Goal: Task Accomplishment & Management: Complete application form

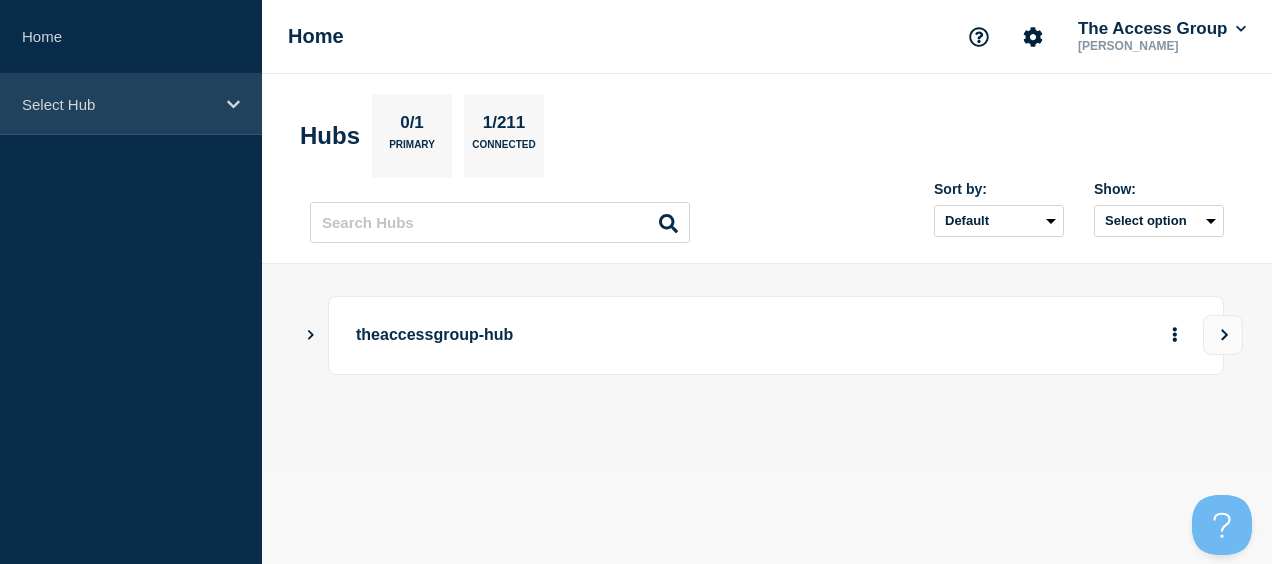
click at [171, 127] on div "Select Hub" at bounding box center [131, 104] width 262 height 61
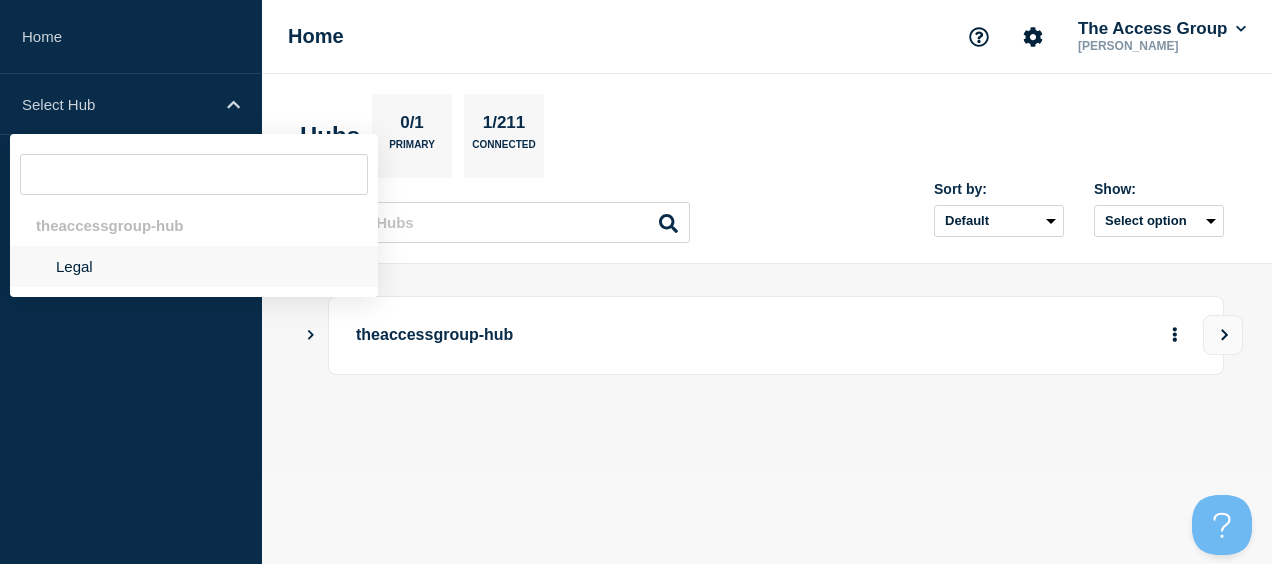
click at [109, 273] on li "Legal" at bounding box center [194, 266] width 368 height 41
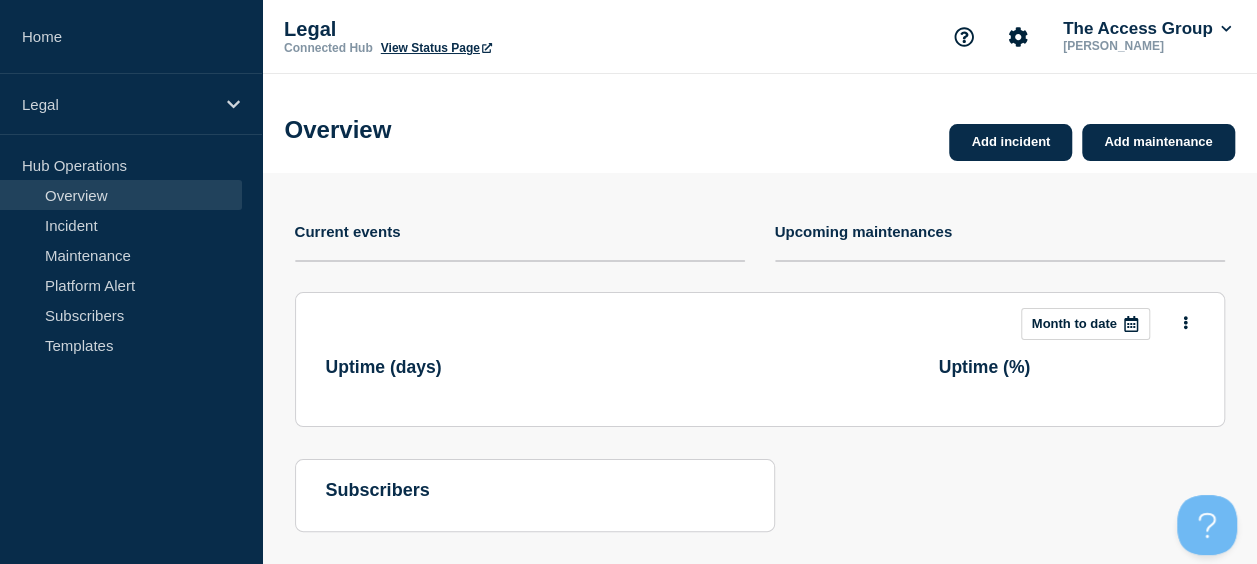
click at [728, 135] on div "Overview Add incident Add maintenance" at bounding box center [759, 123] width 995 height 99
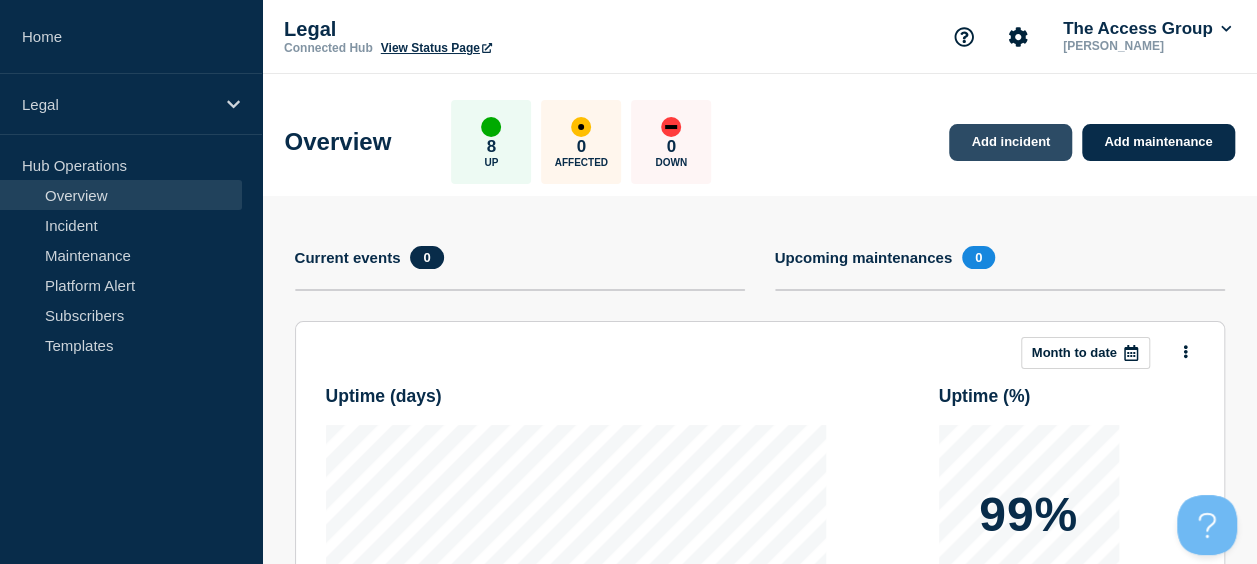
click at [987, 143] on link "Add incident" at bounding box center [1010, 142] width 123 height 37
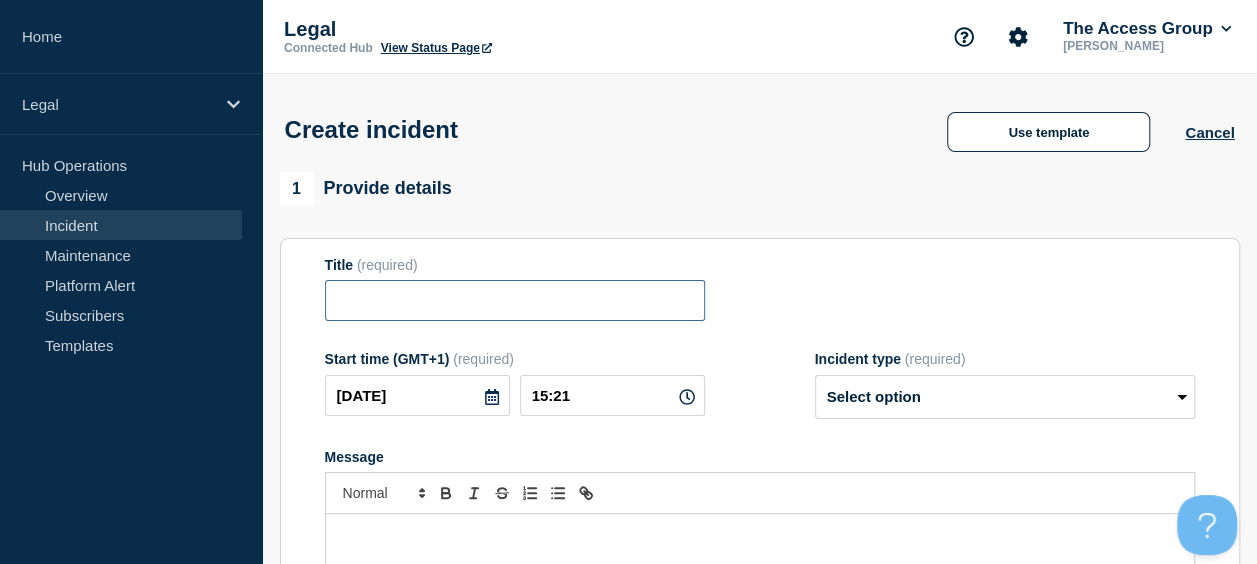
click at [451, 305] on input "Title" at bounding box center [515, 300] width 380 height 41
type input "e"
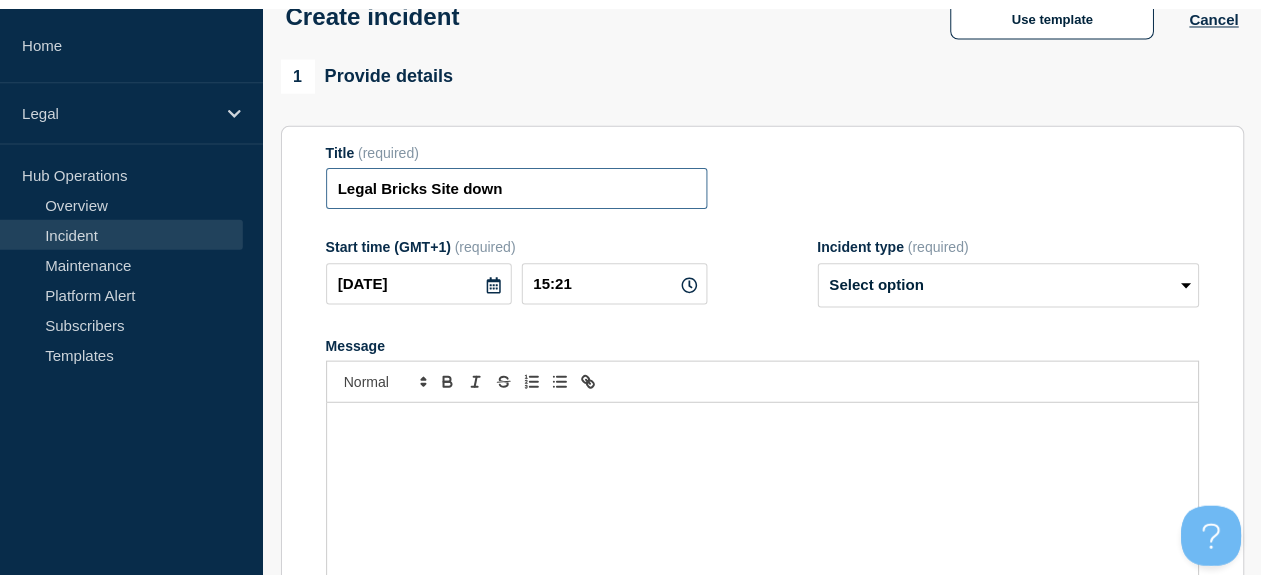
scroll to position [124, 0]
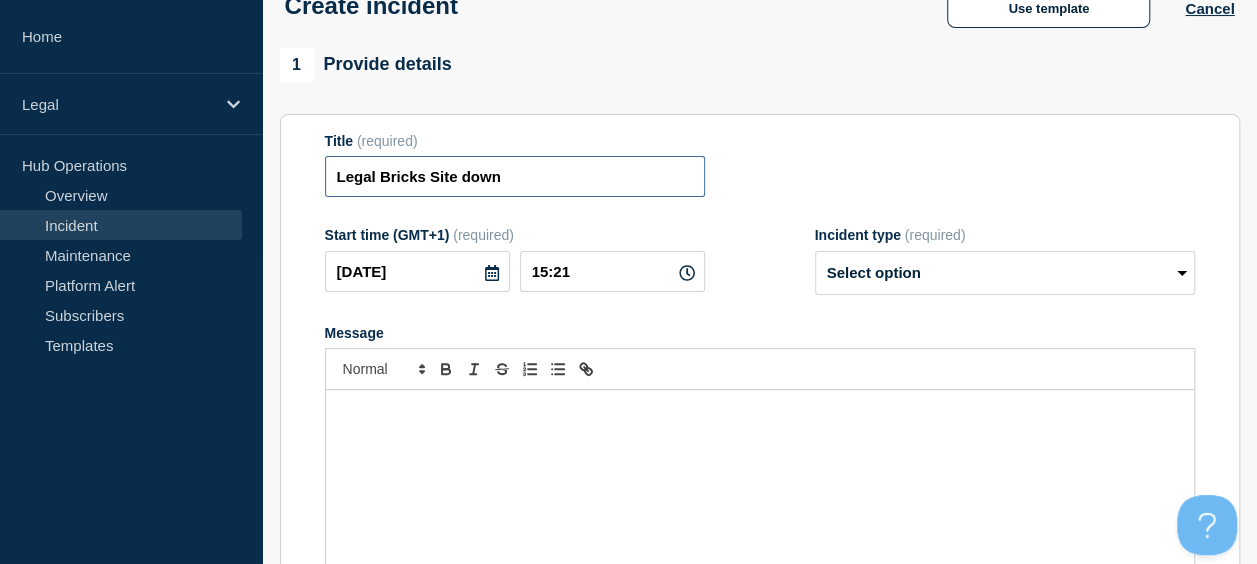
drag, startPoint x: 516, startPoint y: 195, endPoint x: 428, endPoint y: 196, distance: 88.0
click at [428, 196] on input "Legal Bricks Site down" at bounding box center [515, 176] width 380 height 41
type input "Legal Bricks"
click at [914, 266] on select "Select option Investigating Identified Monitoring" at bounding box center [1005, 273] width 380 height 44
select select "investigating"
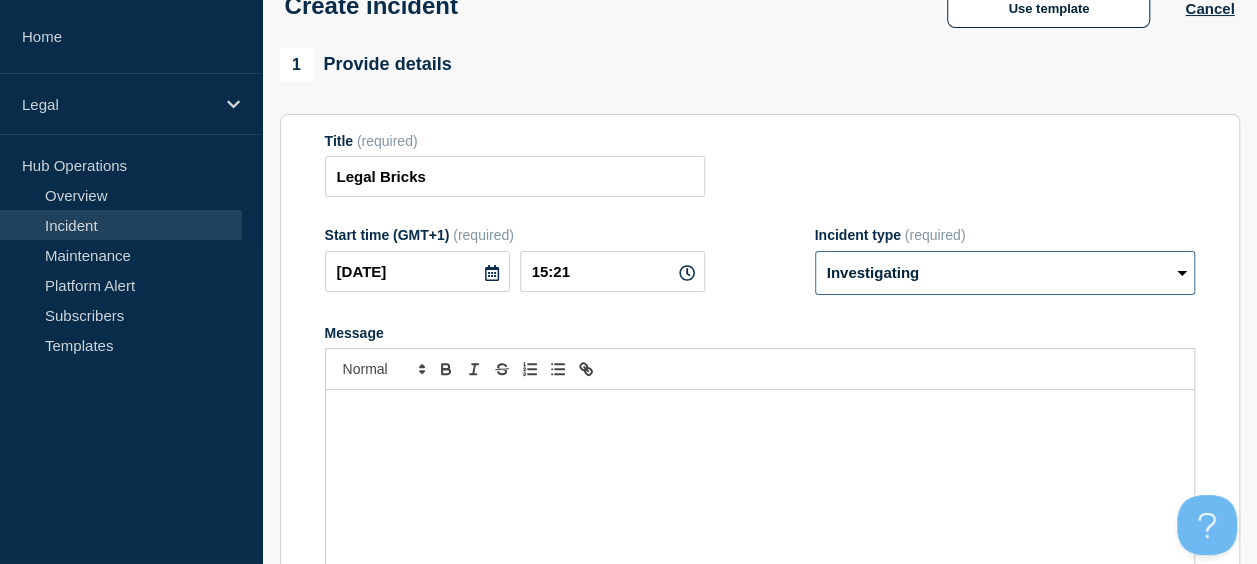
click at [815, 254] on select "Select option Investigating Identified Monitoring" at bounding box center [1005, 273] width 380 height 44
click at [503, 177] on input "Legal Bricks" at bounding box center [515, 176] width 380 height 41
type input "Legal Bricks site down"
click at [457, 420] on p "Message" at bounding box center [760, 411] width 838 height 18
click at [730, 420] on p "We ave" at bounding box center [760, 411] width 838 height 18
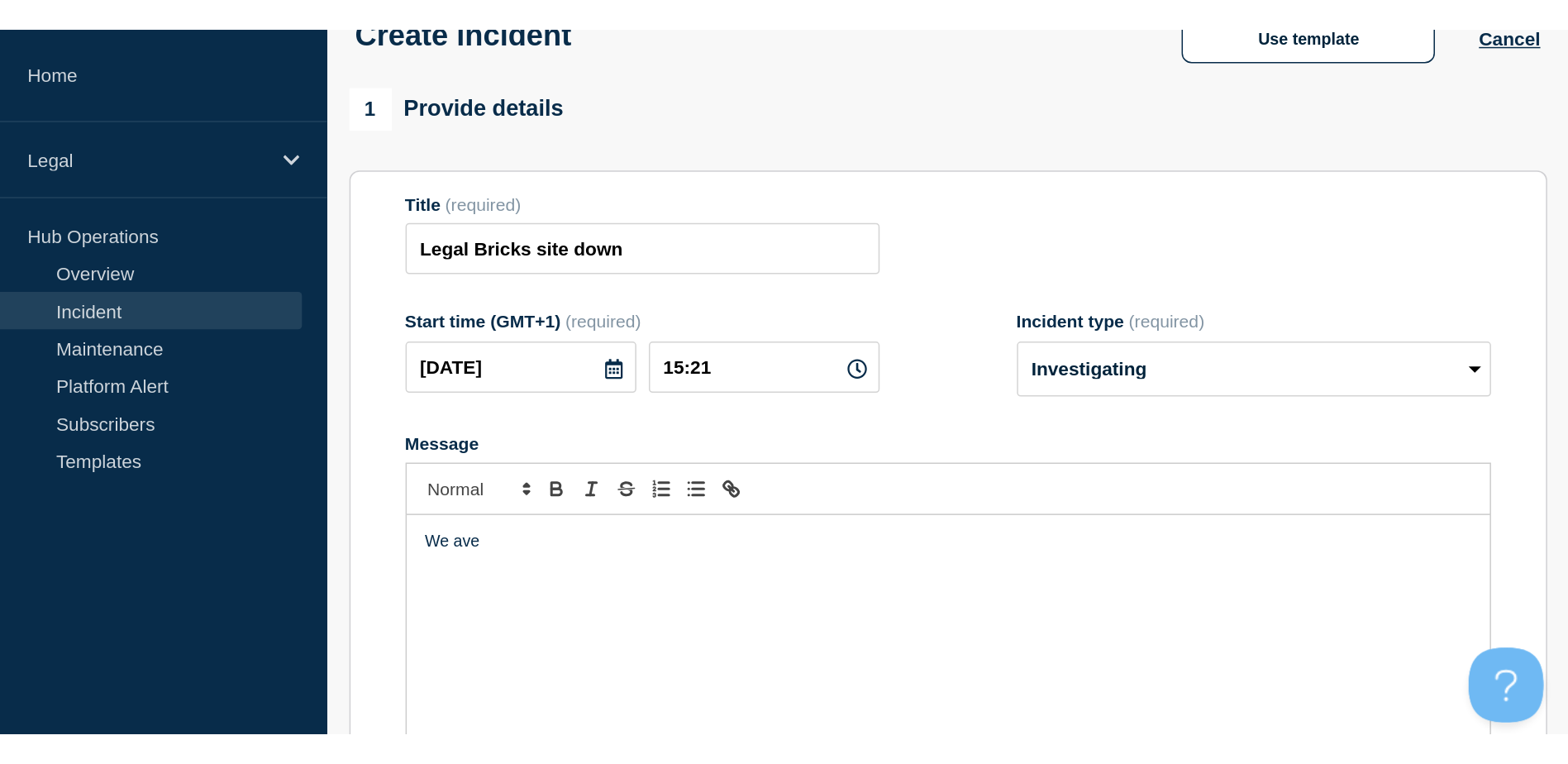
scroll to position [103, 0]
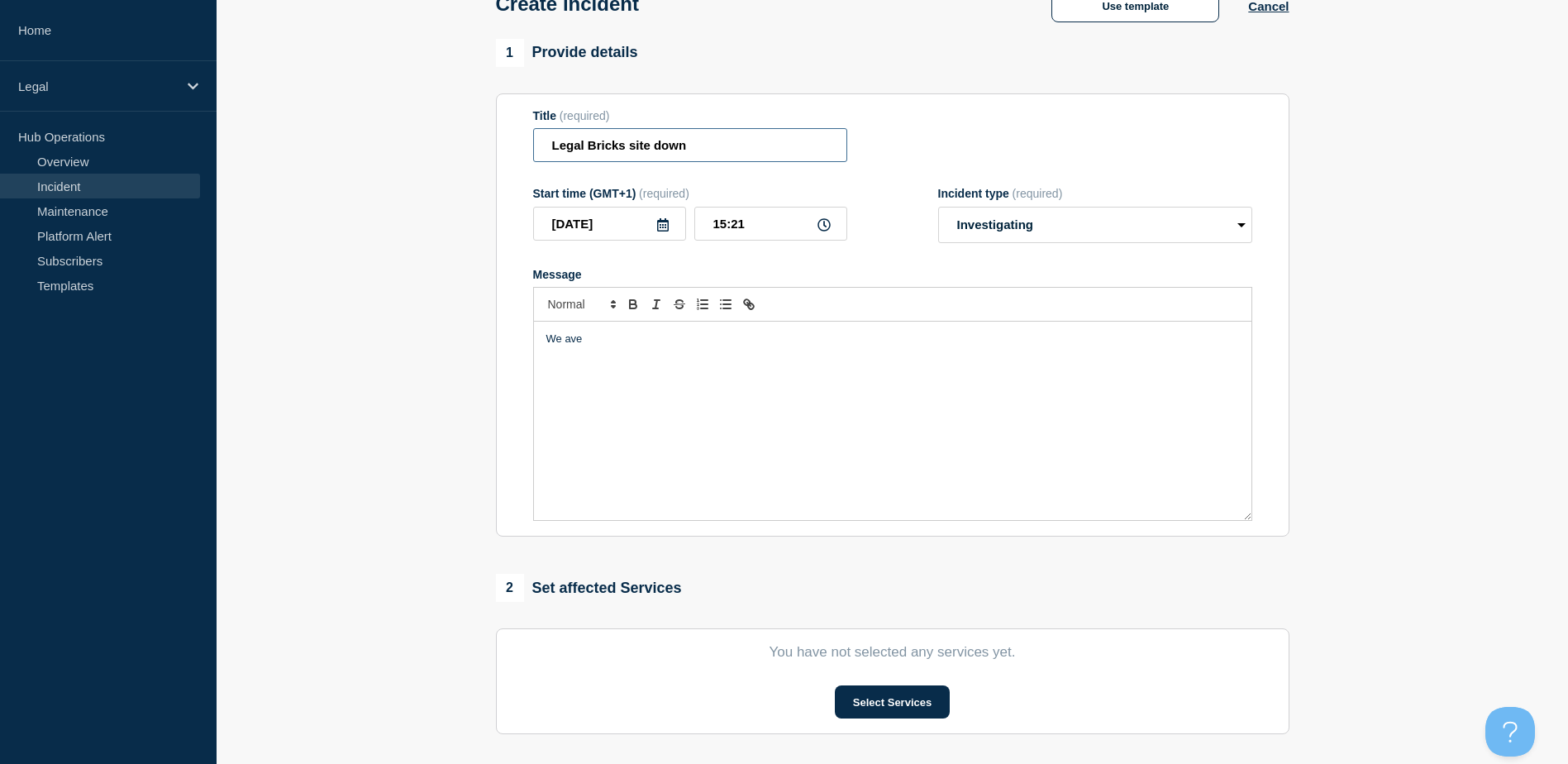
click at [736, 141] on input "Legal Bricks site down" at bounding box center [690, 145] width 314 height 34
click at [674, 362] on div "We ave" at bounding box center [893, 421] width 717 height 198
drag, startPoint x: 695, startPoint y: 152, endPoint x: 631, endPoint y: 150, distance: 64.0
click at [631, 150] on input "Legal Bricks site down" at bounding box center [690, 145] width 314 height 34
click at [651, 363] on div "We ave" at bounding box center [893, 421] width 717 height 198
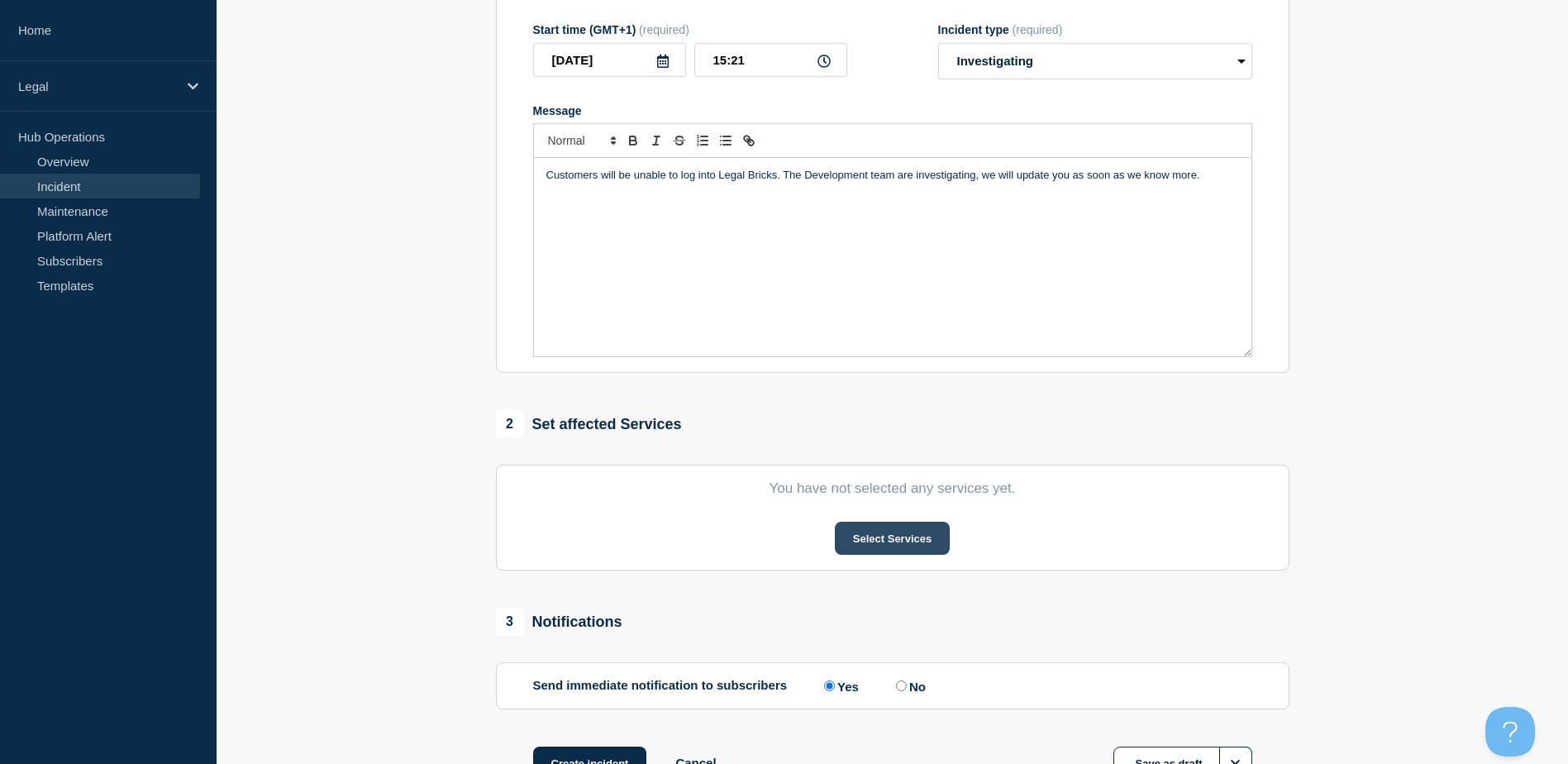
scroll to position [269, 0]
click at [849, 466] on button "Select Services" at bounding box center [892, 537] width 115 height 33
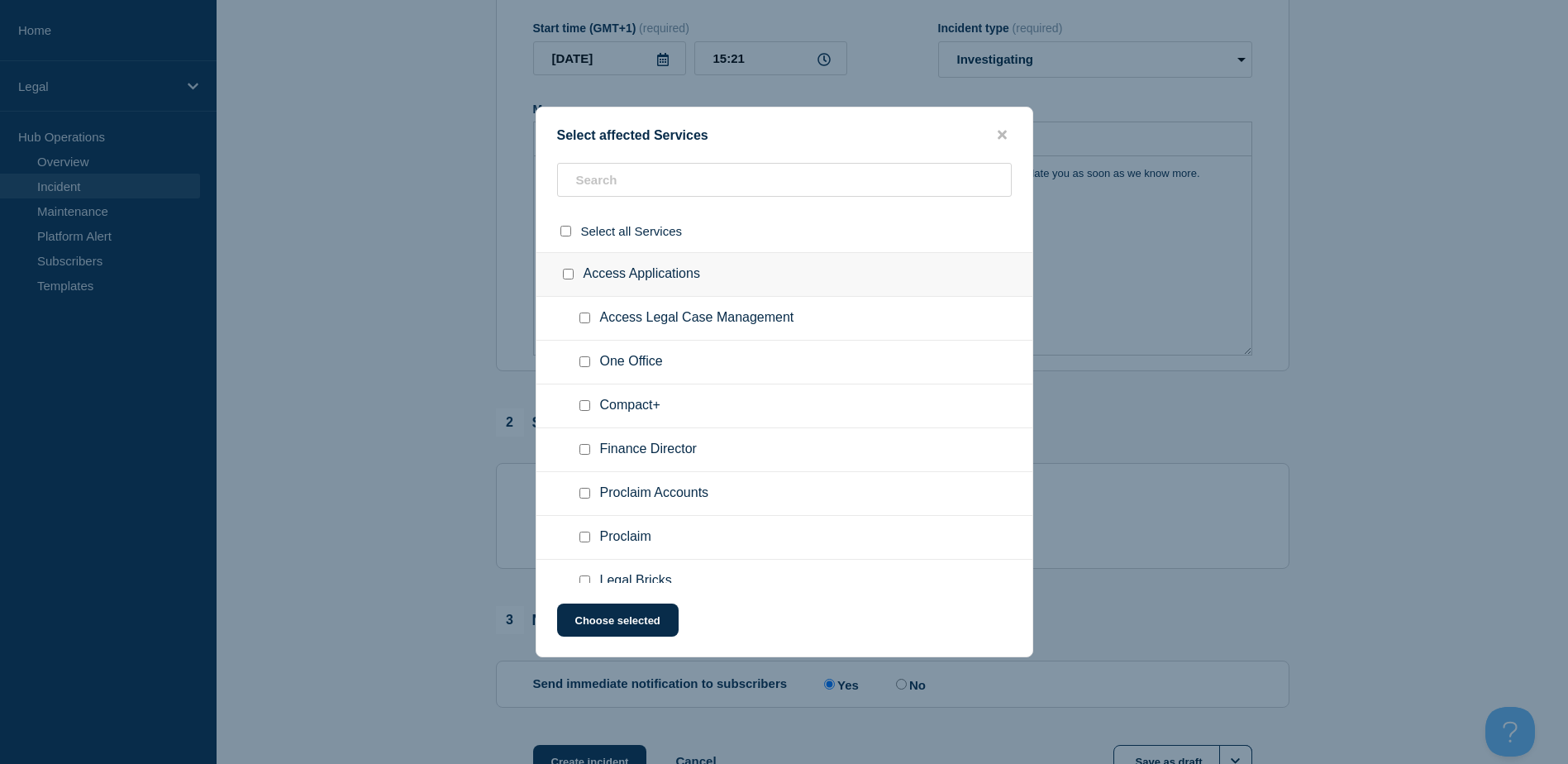
click at [577, 346] on ul "One Office" at bounding box center [784, 362] width 496 height 44
click at [588, 192] on input "text" at bounding box center [784, 179] width 455 height 34
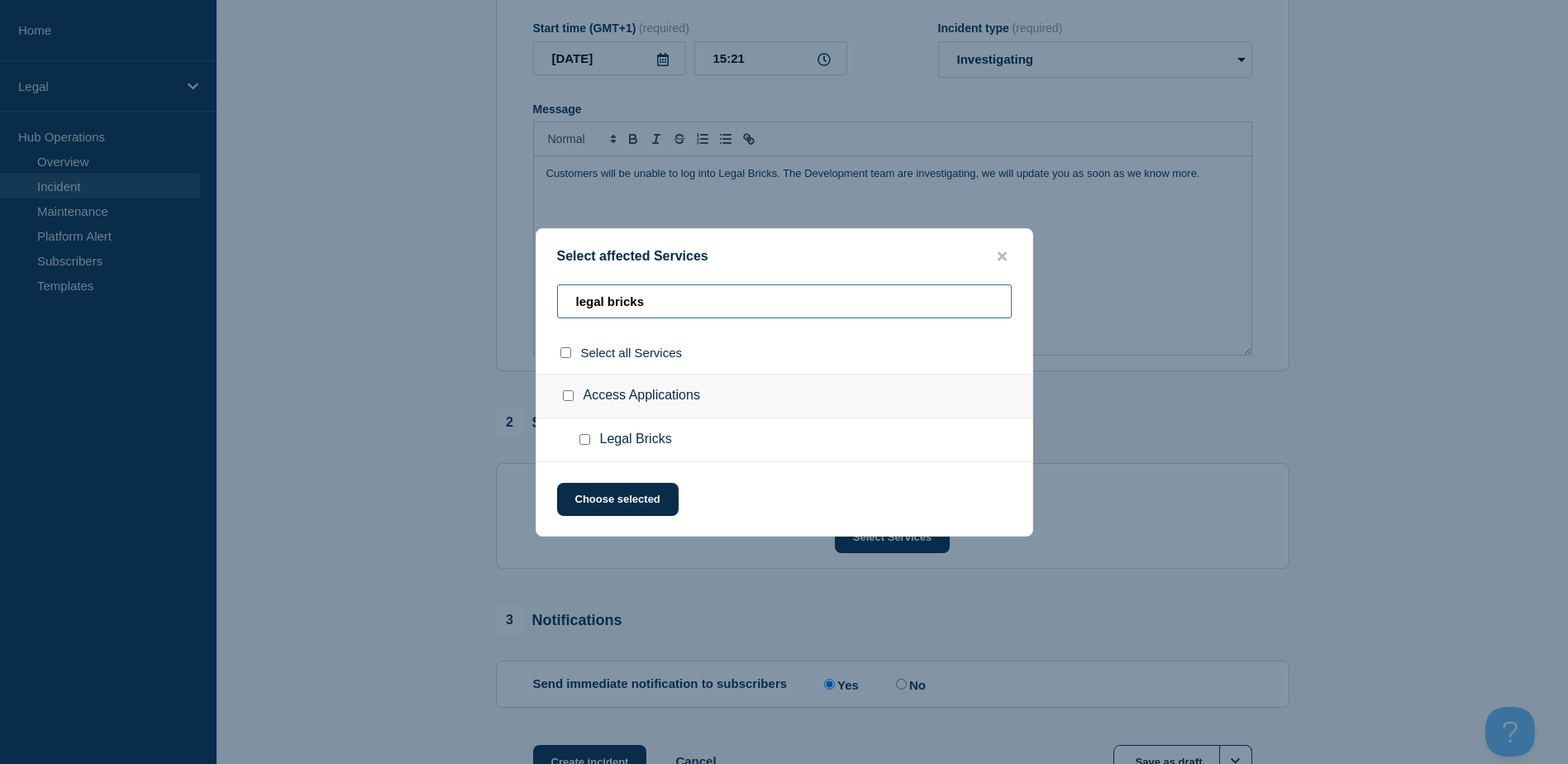
type input "legal bricks"
click at [594, 448] on div at bounding box center [588, 440] width 24 height 17
click at [579, 437] on input "Legal Bricks checkbox" at bounding box center [584, 439] width 11 height 11
checkbox input "true"
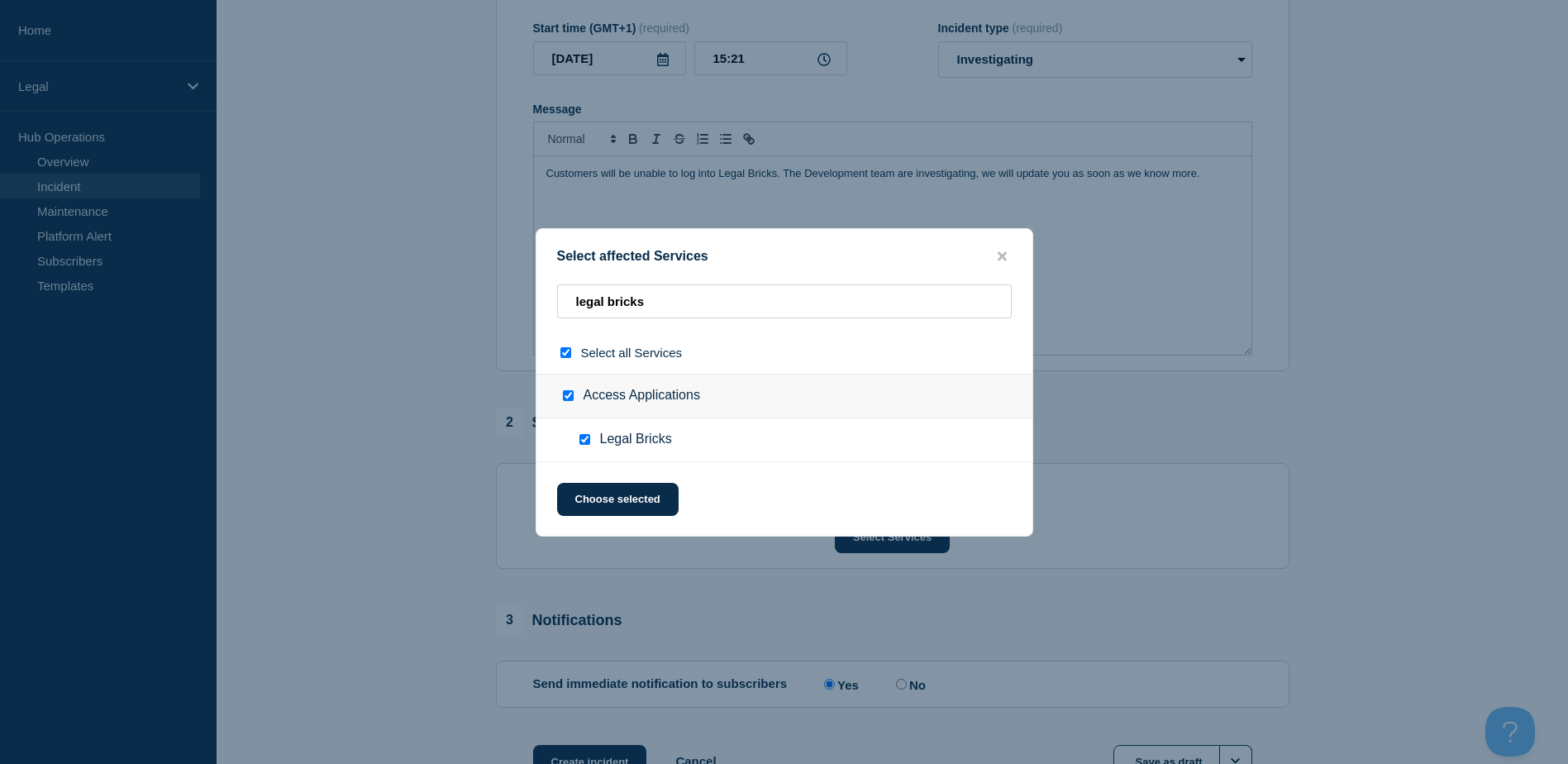
checkbox input "true"
click at [629, 466] on button "Choose selected" at bounding box center [617, 499] width 122 height 33
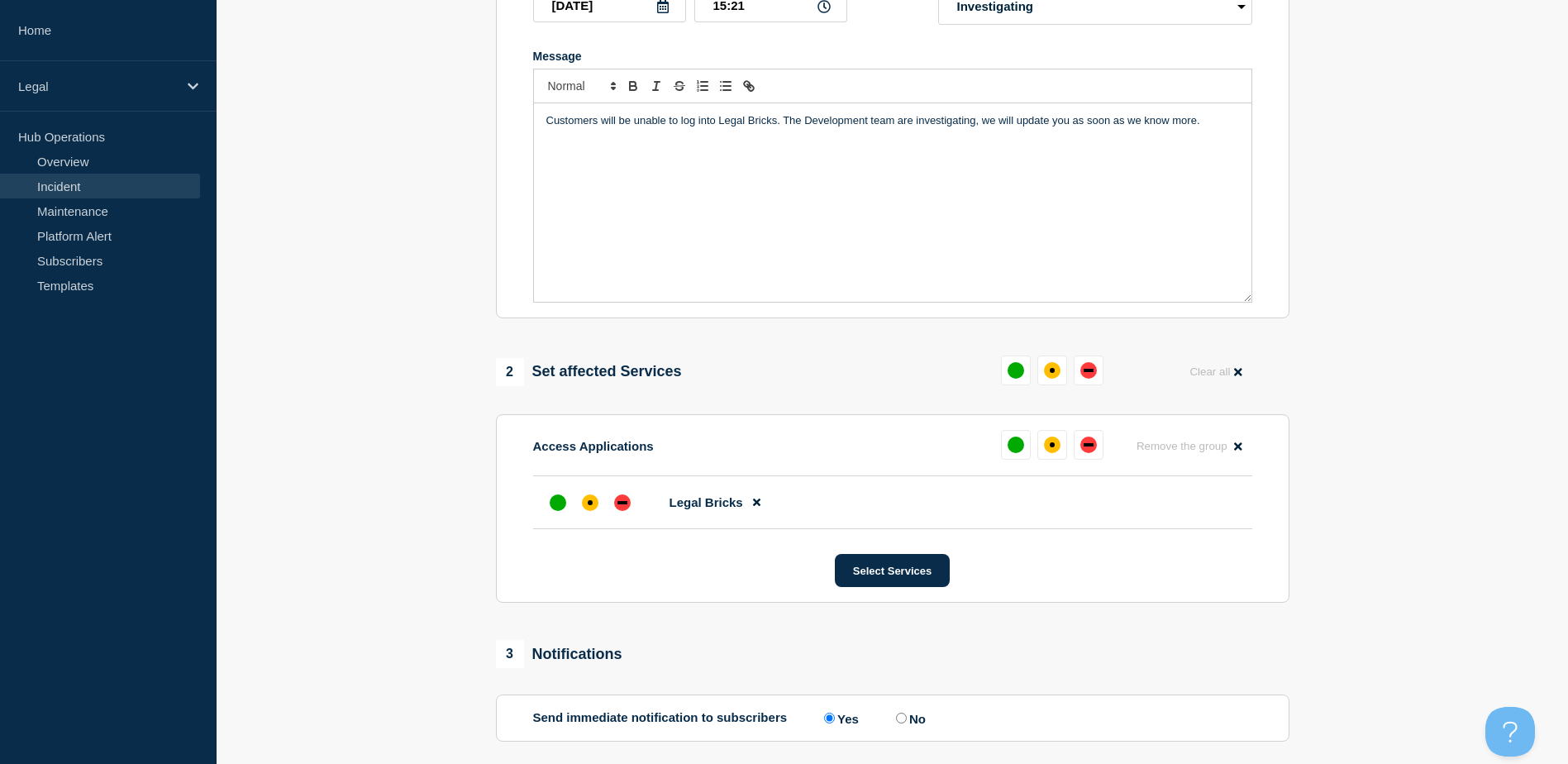
scroll to position [351, 0]
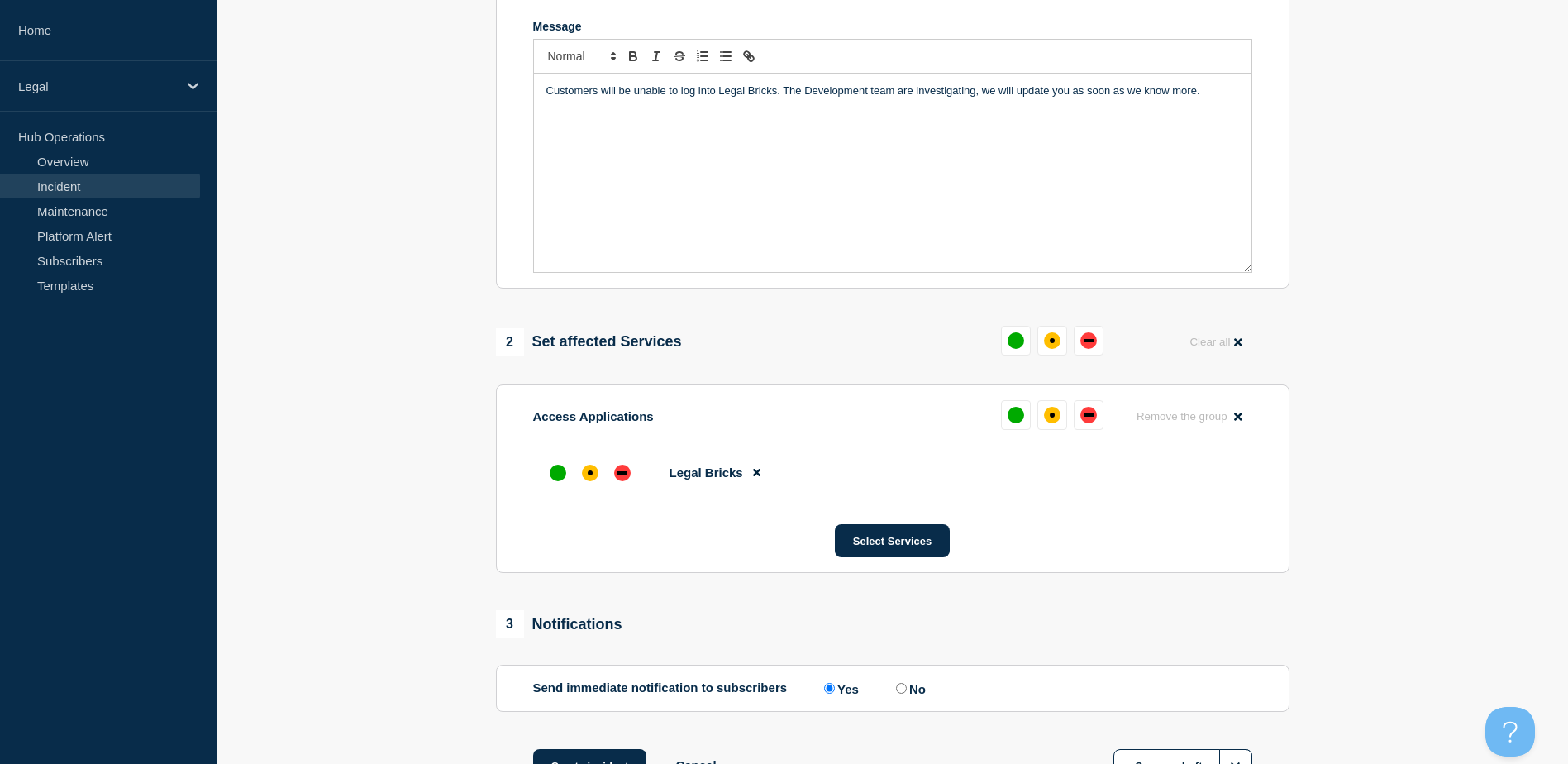
click at [685, 372] on div "2 Set affected Services Clear all Access Applications Remove the group Remove L…" at bounding box center [893, 449] width 794 height 247
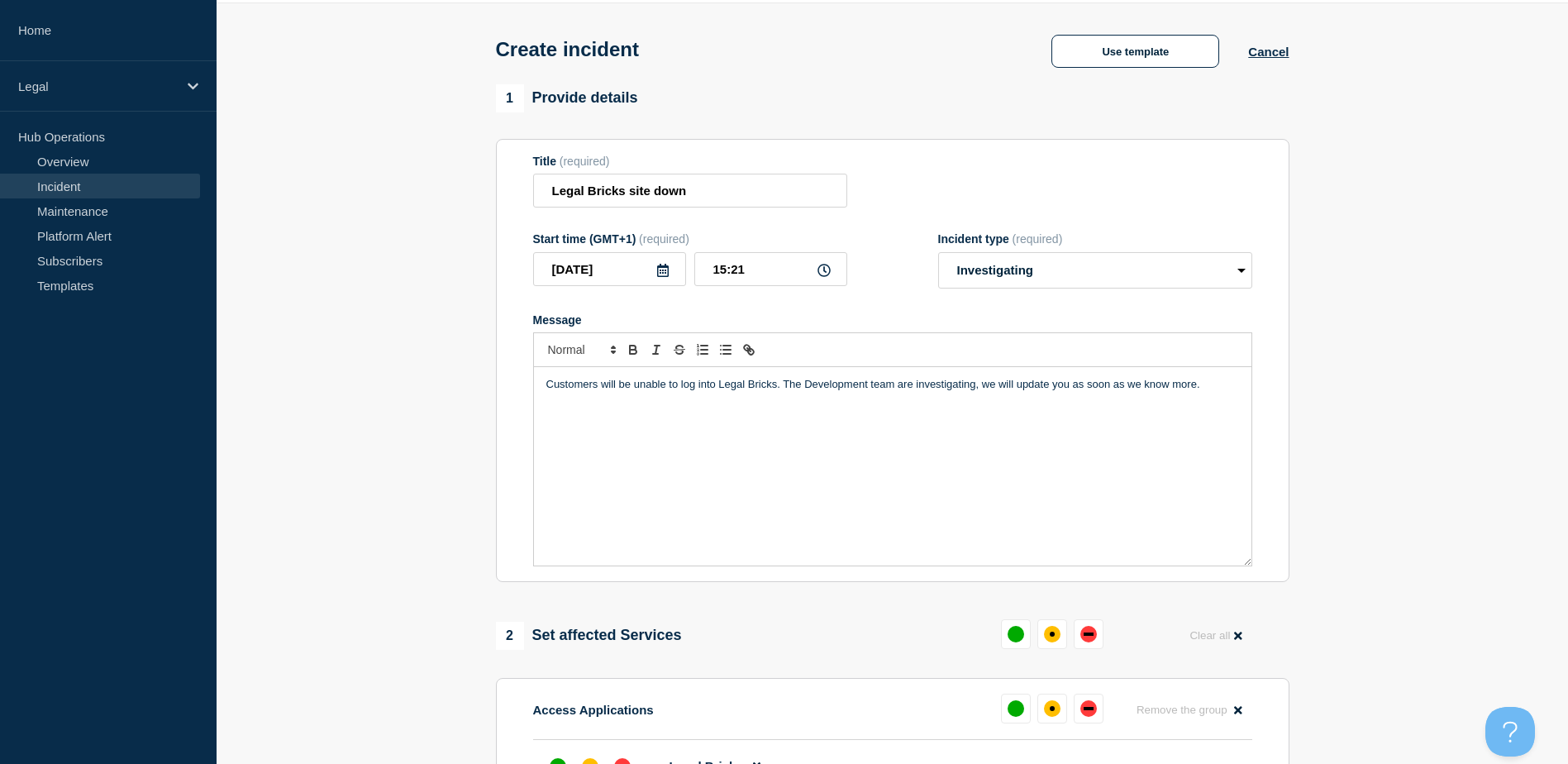
scroll to position [0, 0]
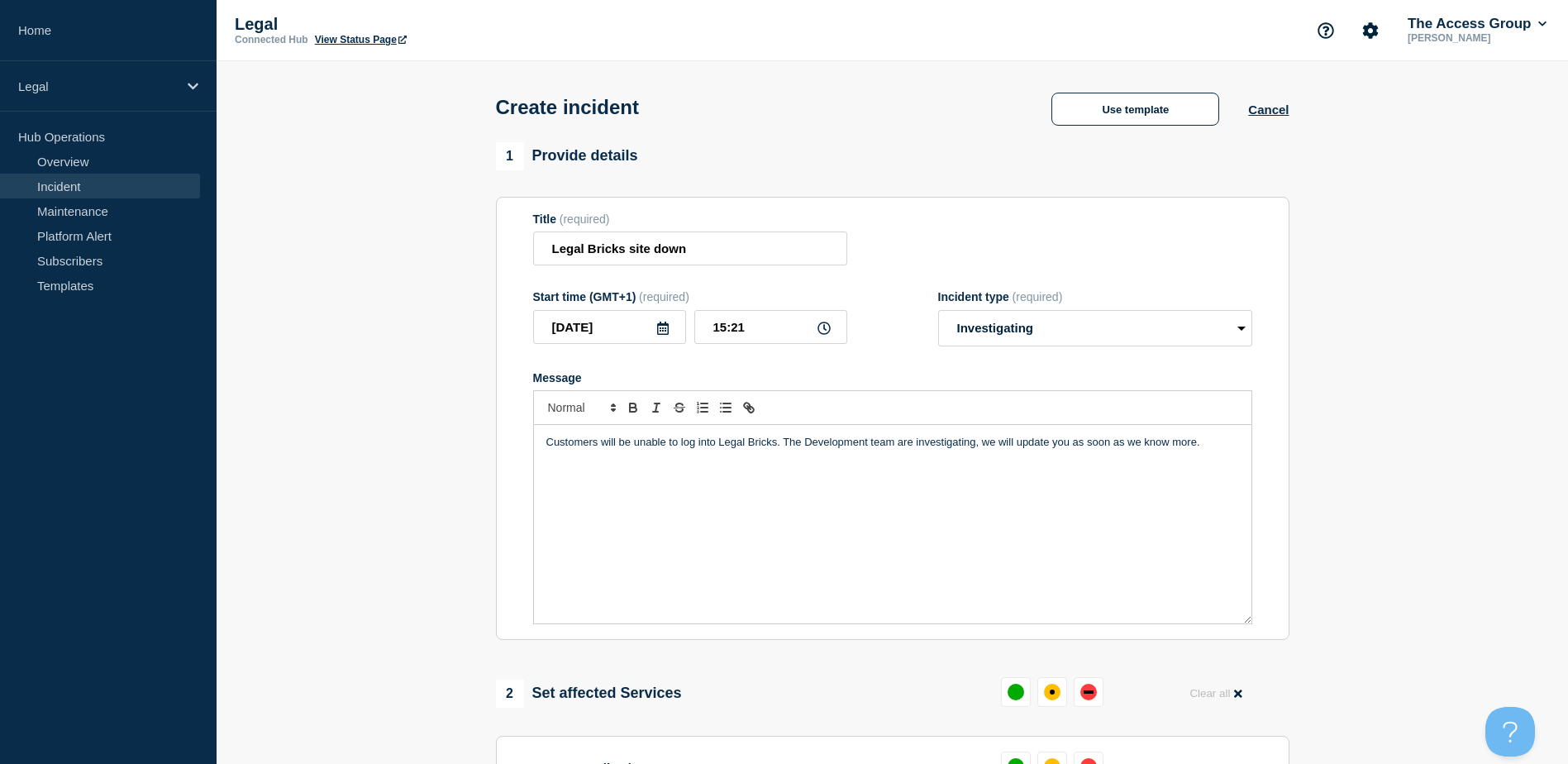
click at [702, 466] on div "Customers will be unable to log into Legal Bricks. The Development team are inv…" at bounding box center [893, 524] width 717 height 198
click at [1051, 449] on p "Customers will be unable to log into Legal Bricks. The Development team are inv…" at bounding box center [893, 442] width 693 height 15
click at [996, 450] on p "Customers will be unable to log into Legal Bricks. The Development team are inv…" at bounding box center [893, 442] width 693 height 15
click at [985, 446] on p "Customers will be unable to log into Legal Bricks. The Development team are inv…" at bounding box center [893, 442] width 693 height 15
click at [1051, 444] on p "Customers will be unable to log into Legal Bricks. The Development team are inv…" at bounding box center [893, 442] width 693 height 15
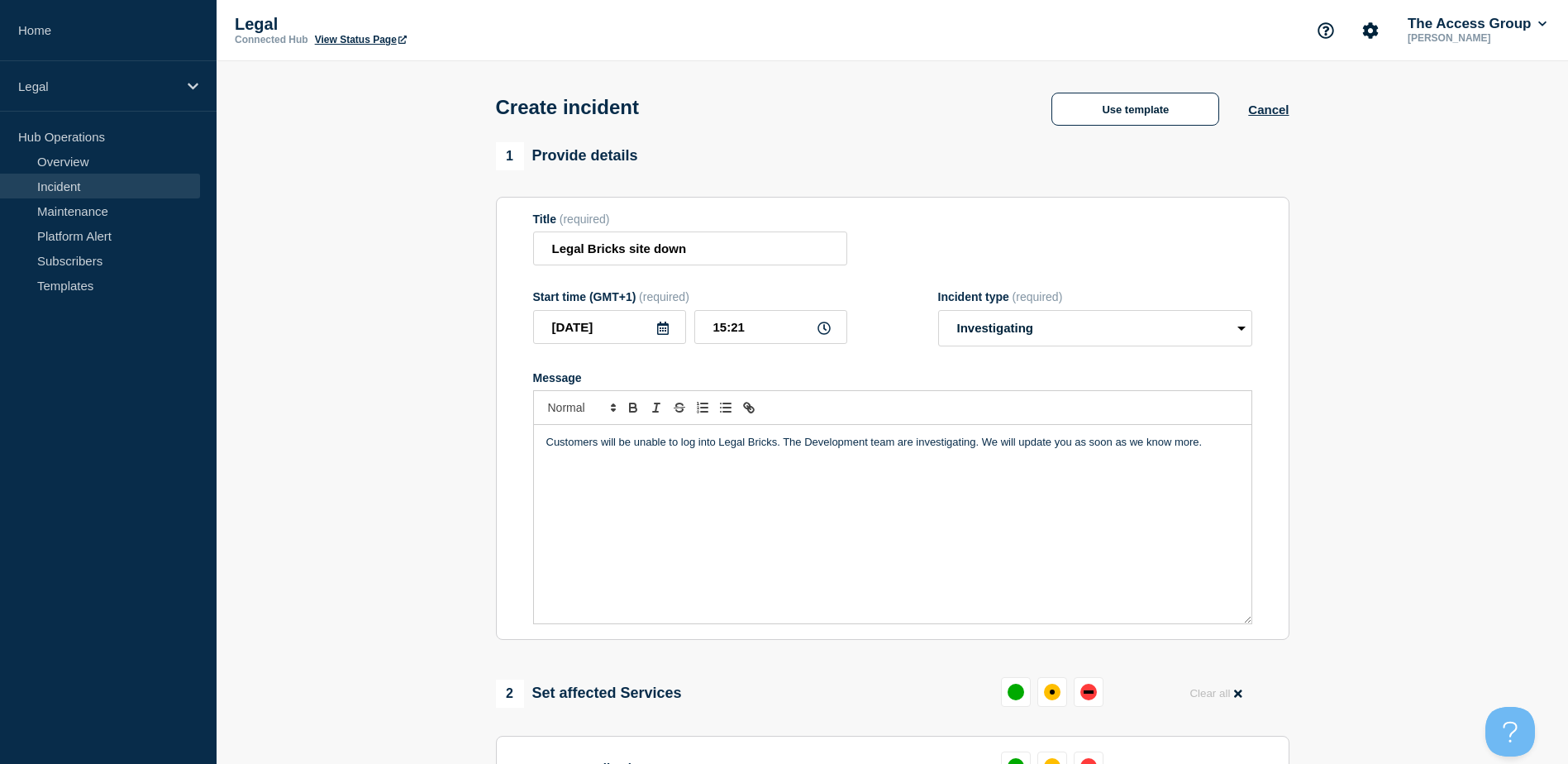
click at [1051, 442] on p "Customers will be unable to log into Legal Bricks. The Development team are inv…" at bounding box center [893, 442] width 693 height 15
drag, startPoint x: 1217, startPoint y: 442, endPoint x: 985, endPoint y: 443, distance: 232.0
click at [985, 443] on p "Customers will be unable to log into Legal Bricks. The Development team are inv…" at bounding box center [893, 442] width 693 height 15
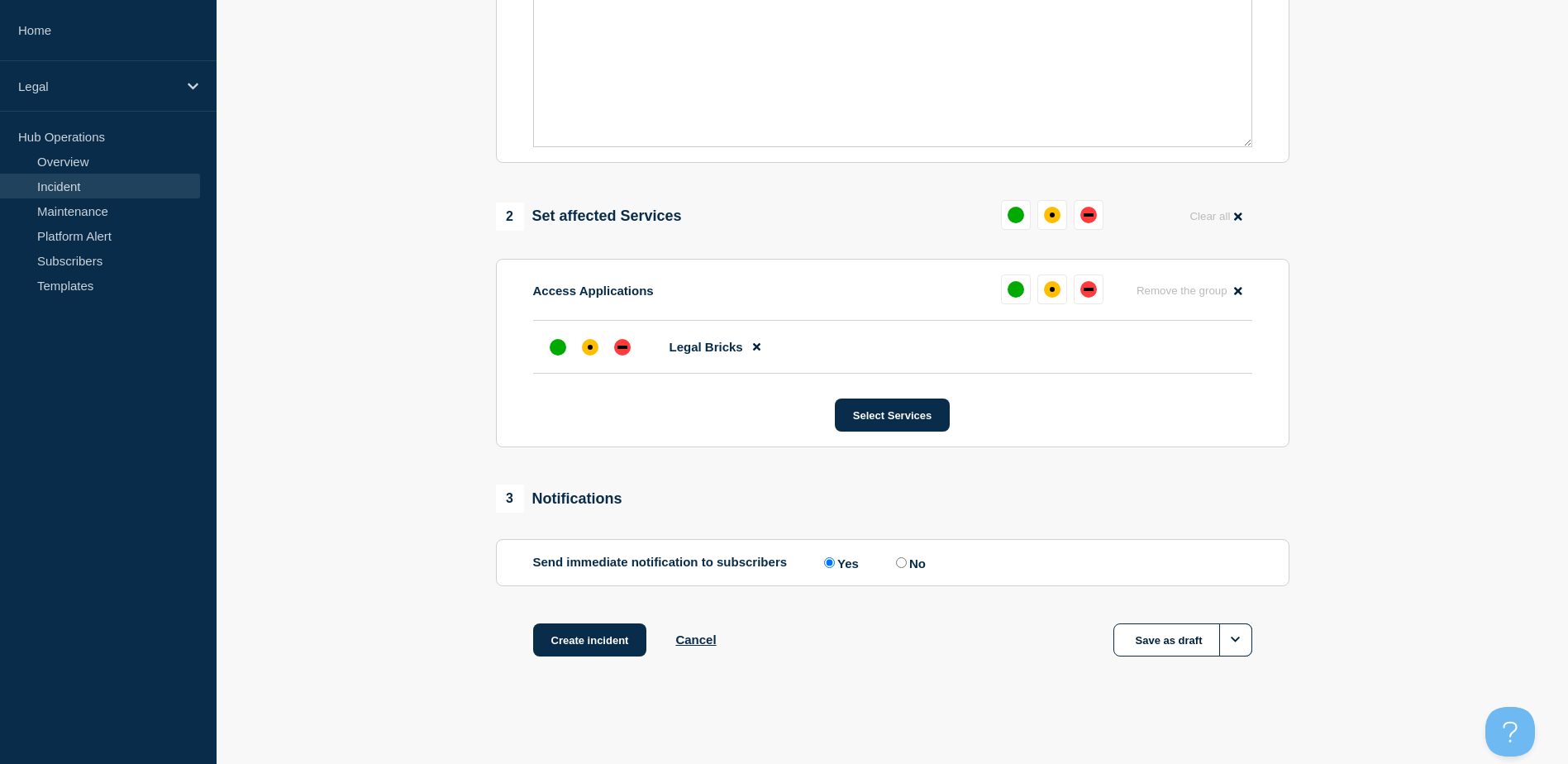
scroll to position [481, 0]
click at [604, 466] on button "Create incident" at bounding box center [590, 640] width 114 height 33
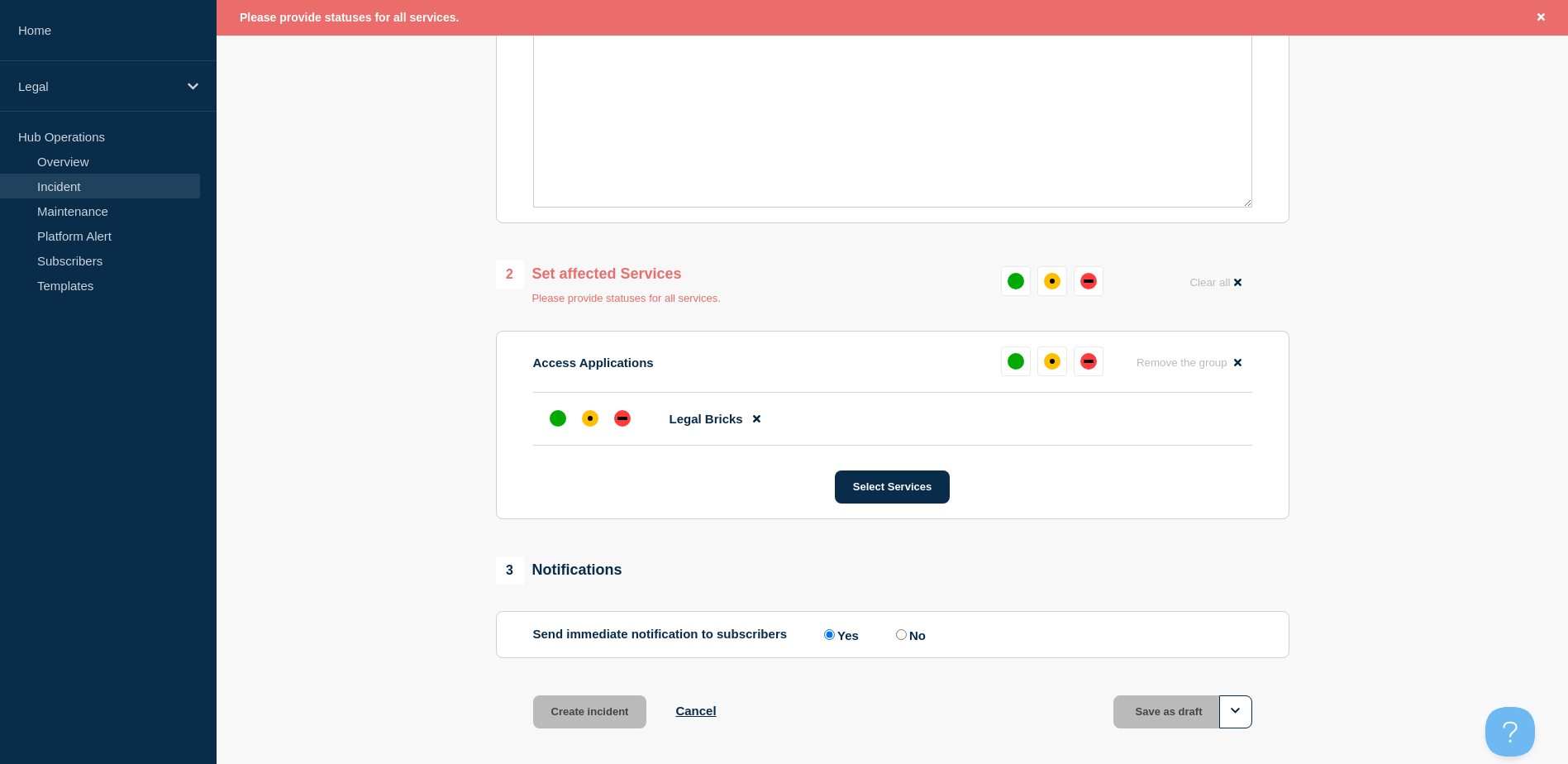
scroll to position [351, 0]
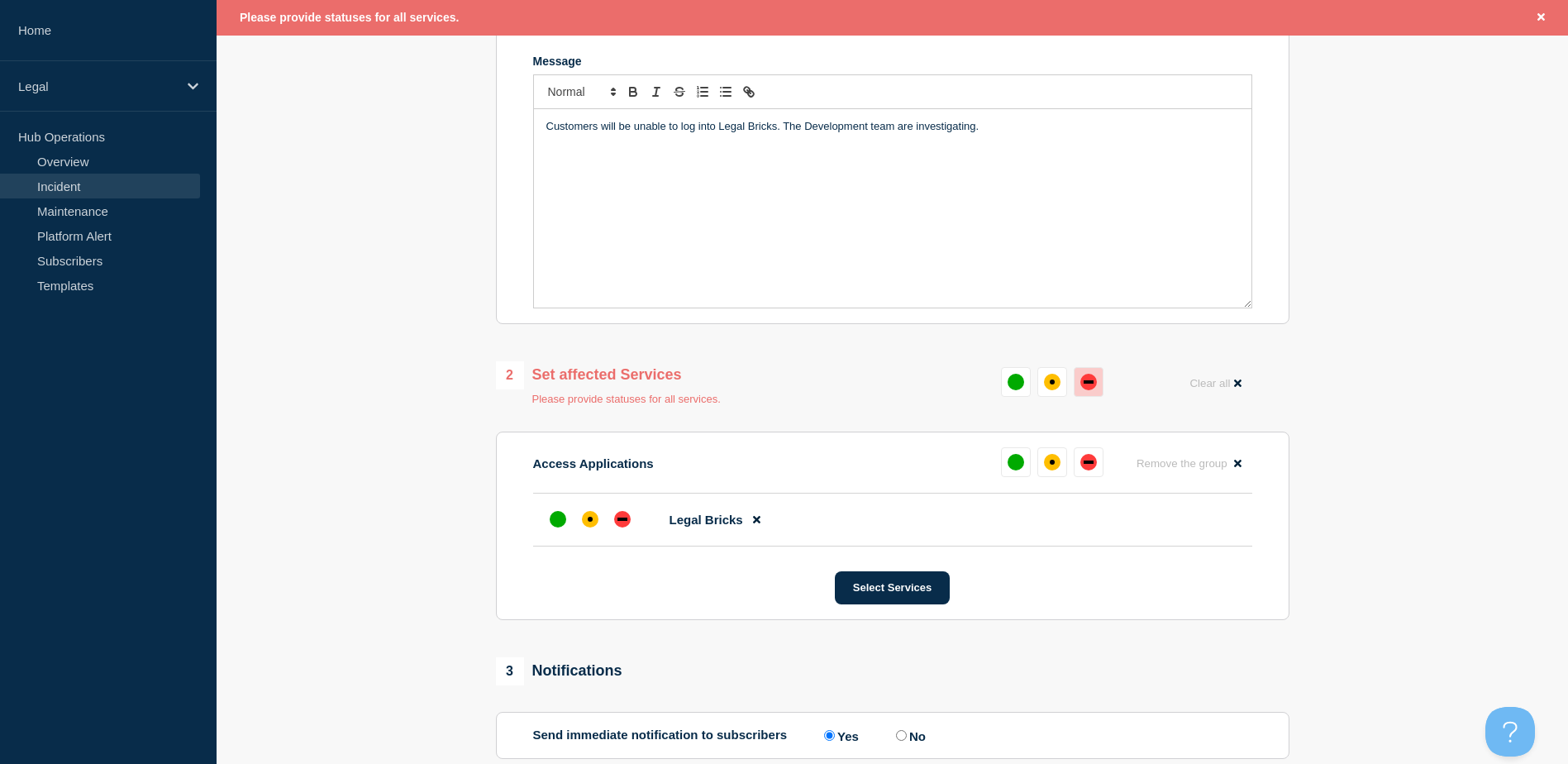
click at [1051, 397] on button at bounding box center [1089, 382] width 30 height 30
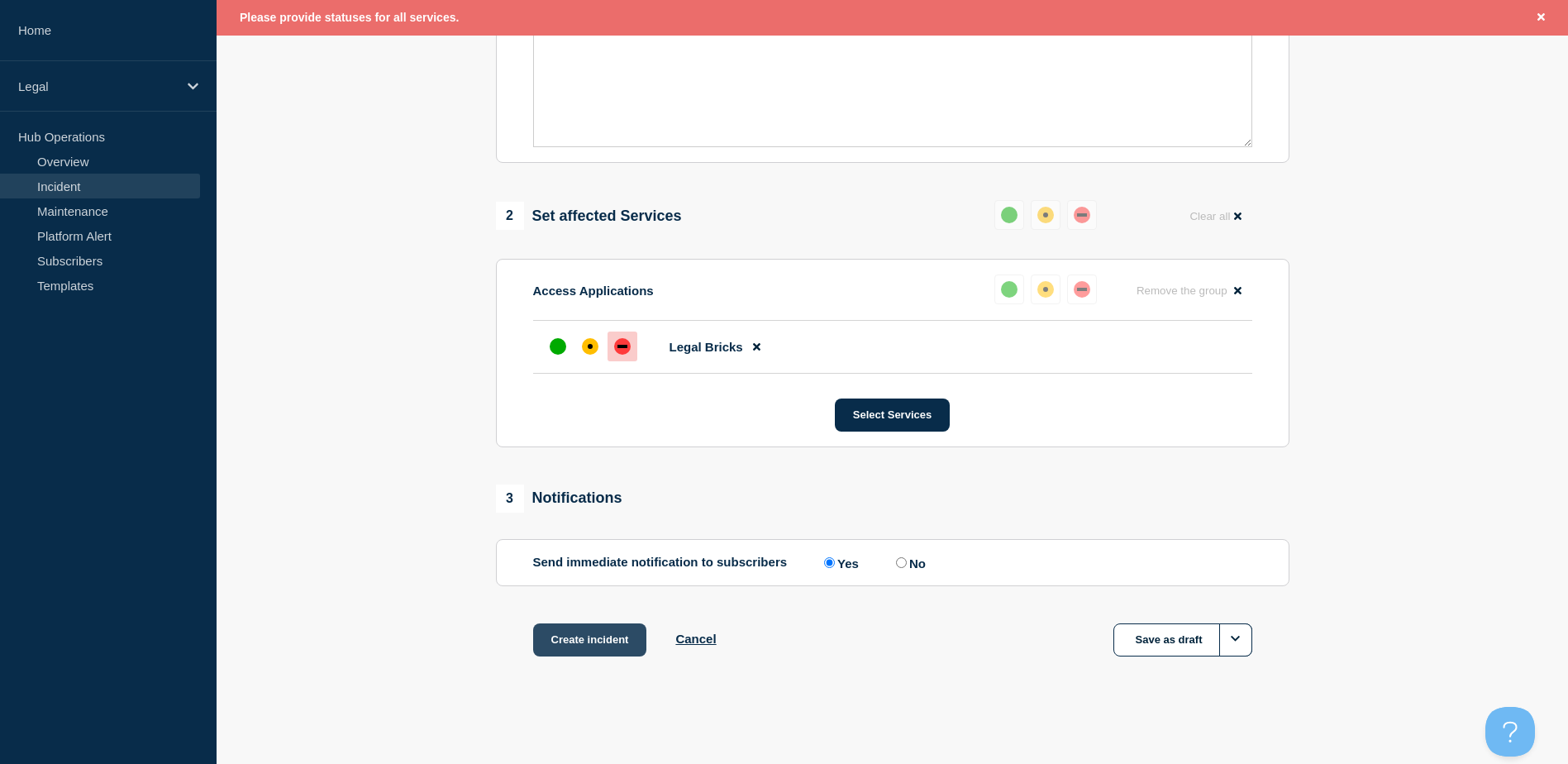
click at [604, 466] on button "Create incident" at bounding box center [590, 640] width 114 height 33
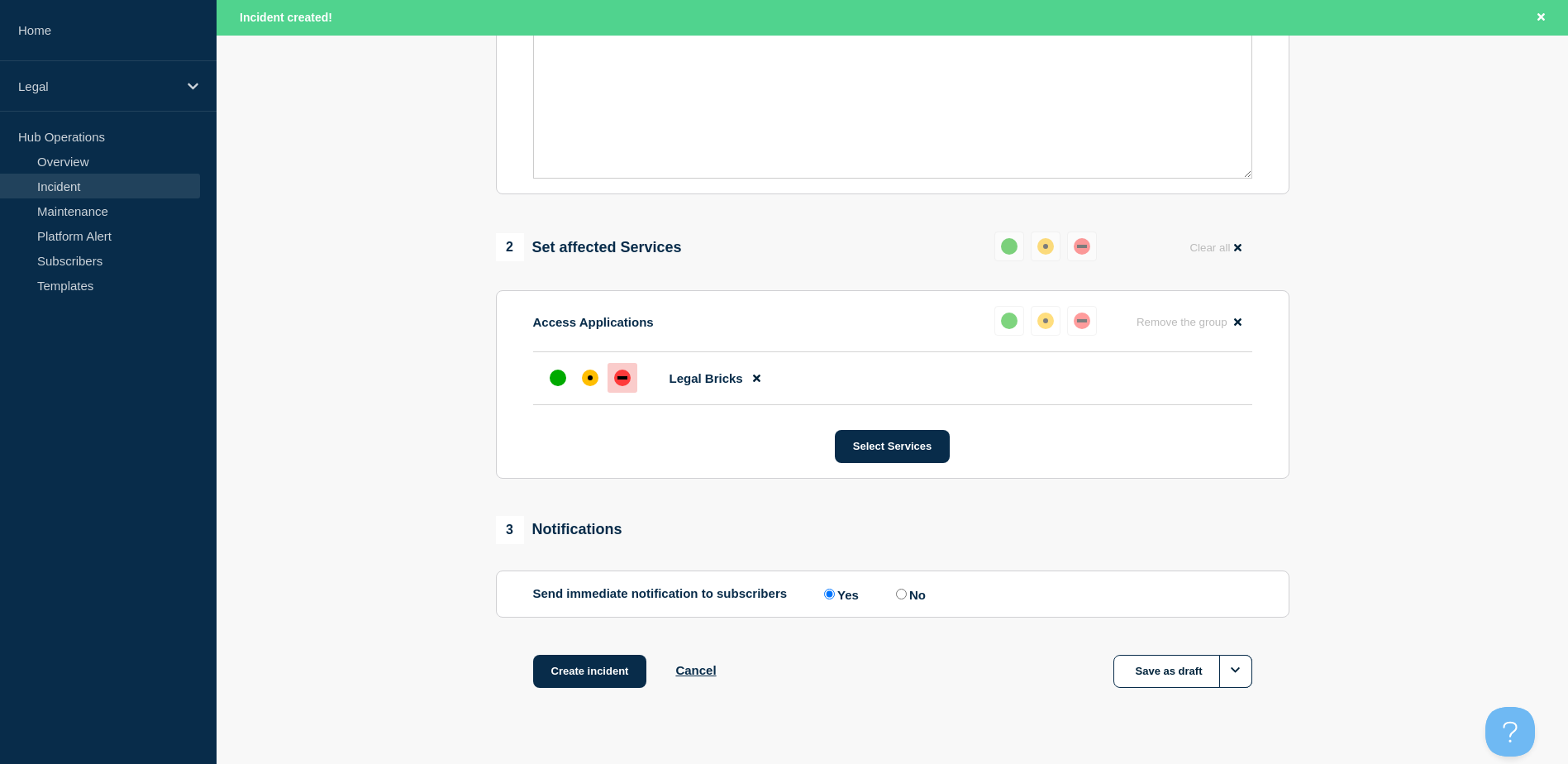
scroll to position [517, 0]
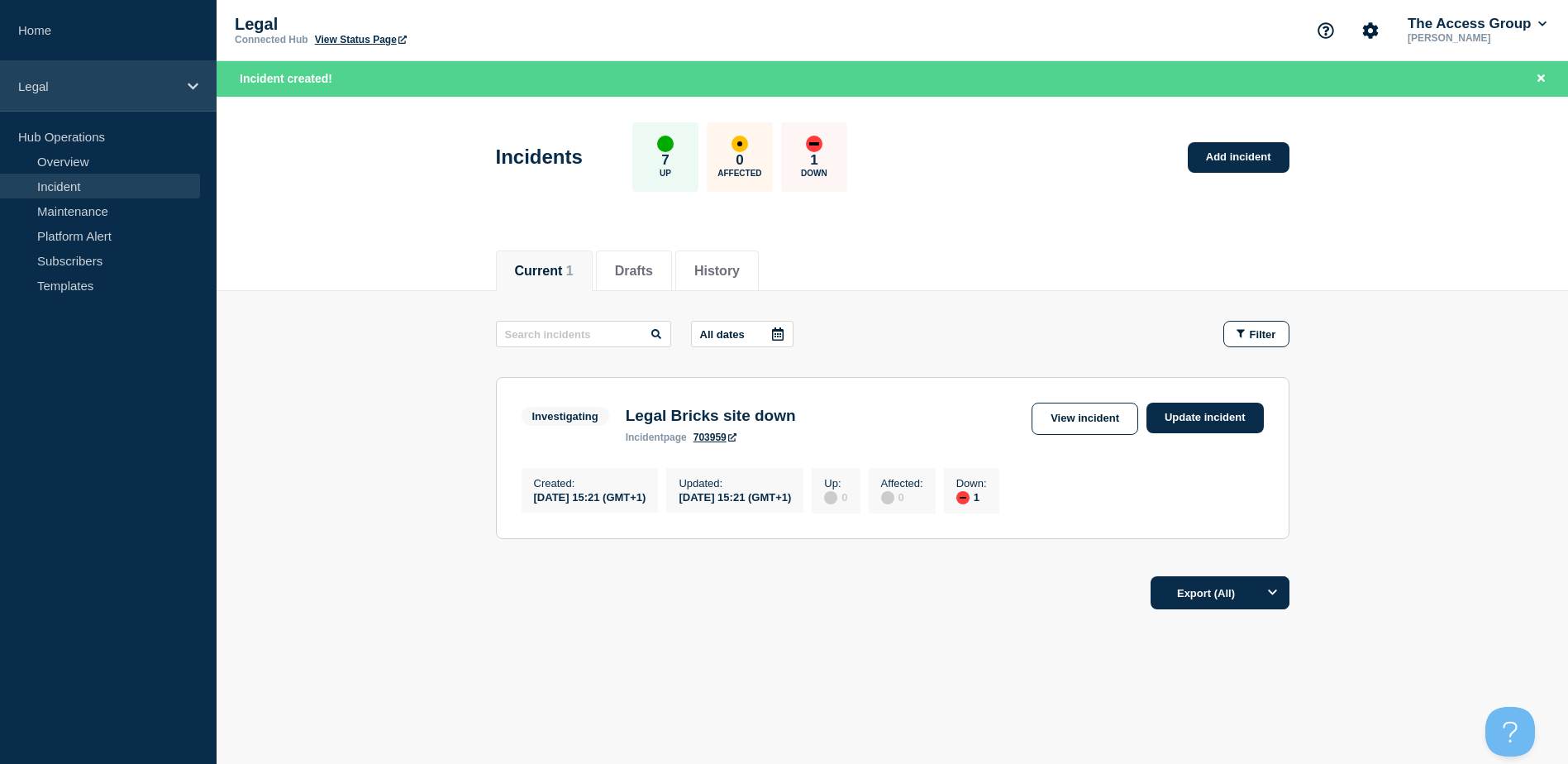
click at [69, 83] on p "Legal" at bounding box center [98, 86] width 159 height 14
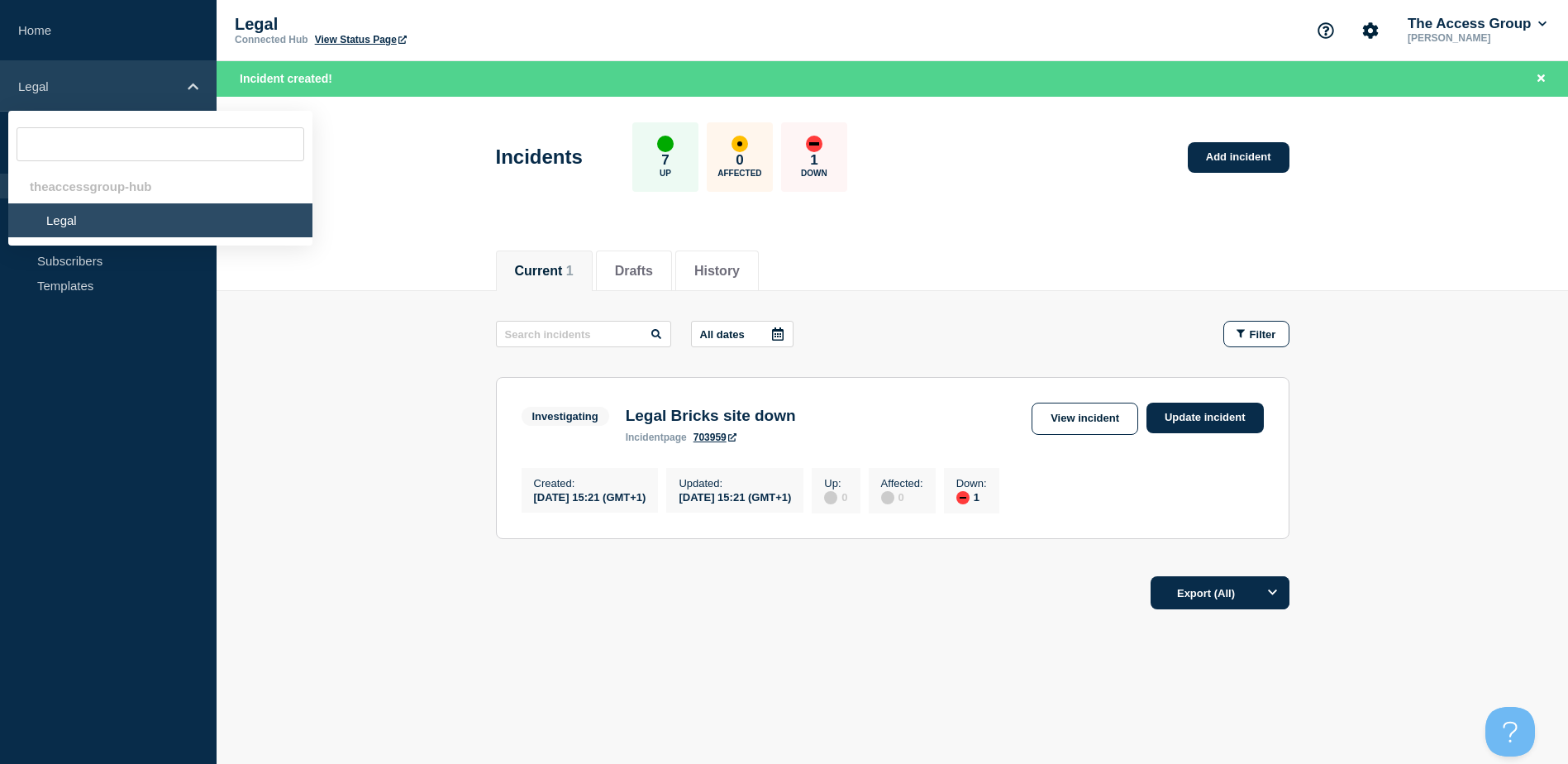
click at [186, 87] on div "Legal" at bounding box center [108, 86] width 217 height 50
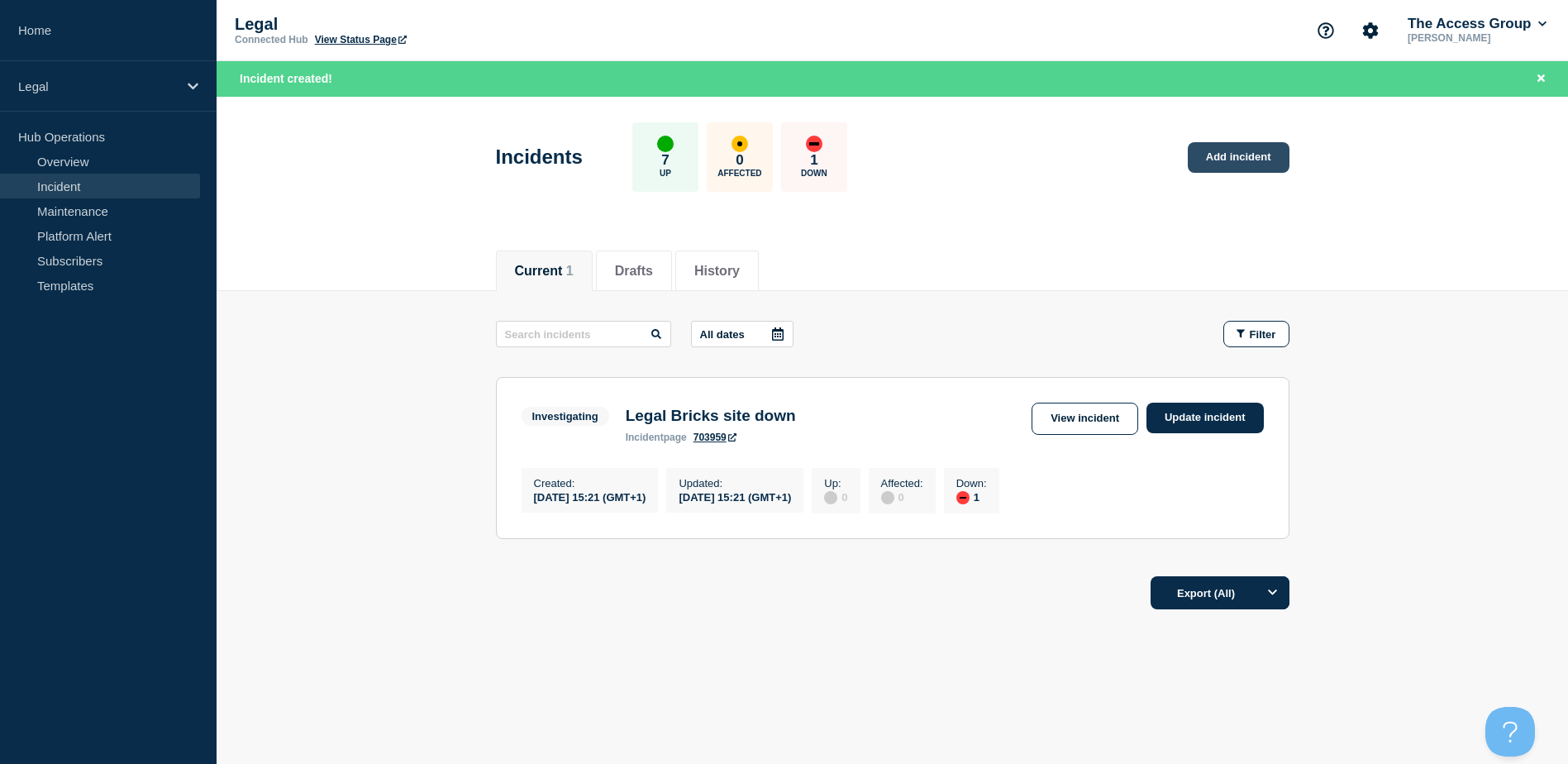
click at [1051, 146] on link "Add incident" at bounding box center [1238, 157] width 102 height 31
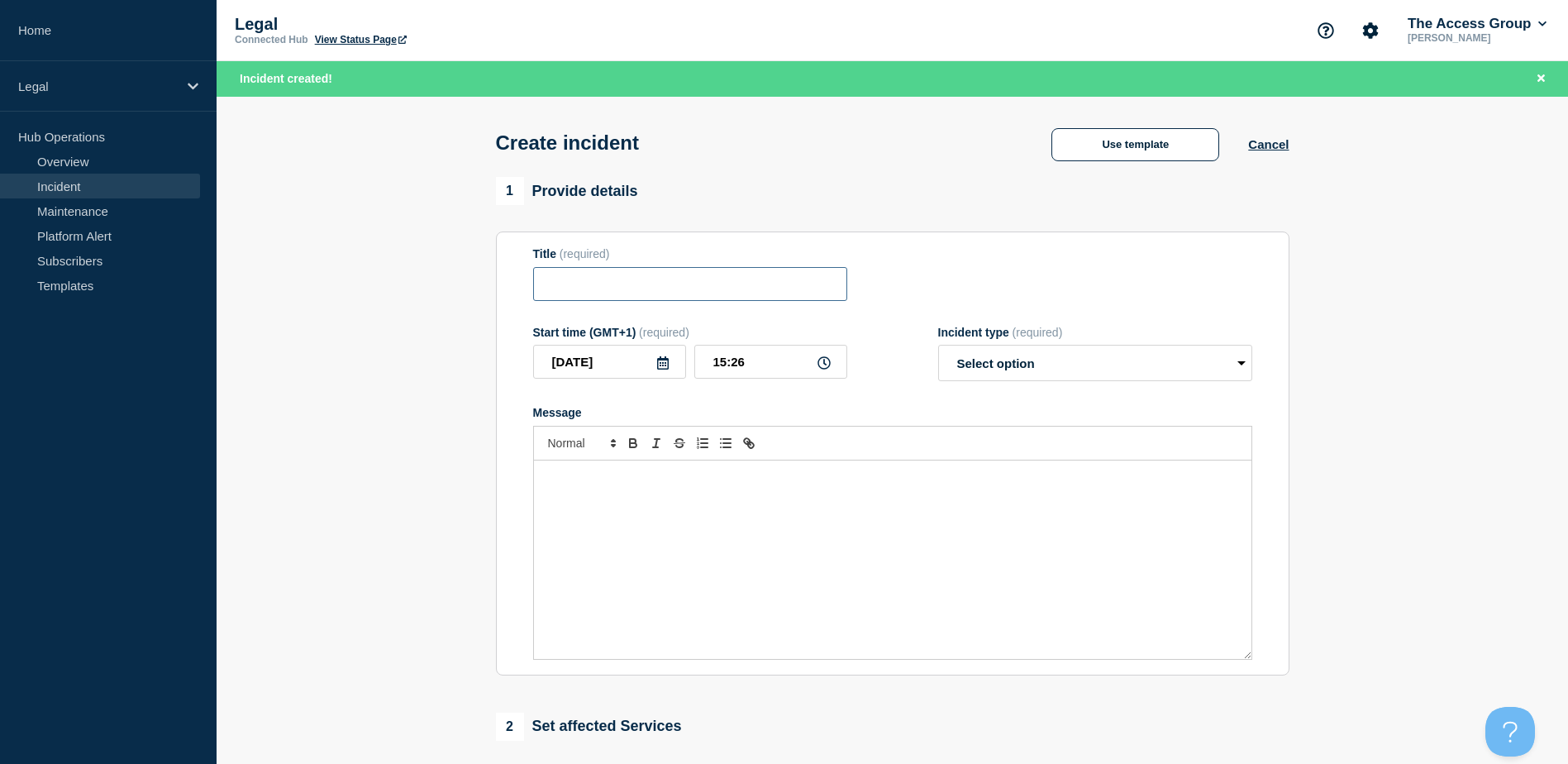
click at [764, 295] on input "Title" at bounding box center [690, 284] width 314 height 34
click at [757, 288] on input "Title" at bounding box center [690, 284] width 314 height 34
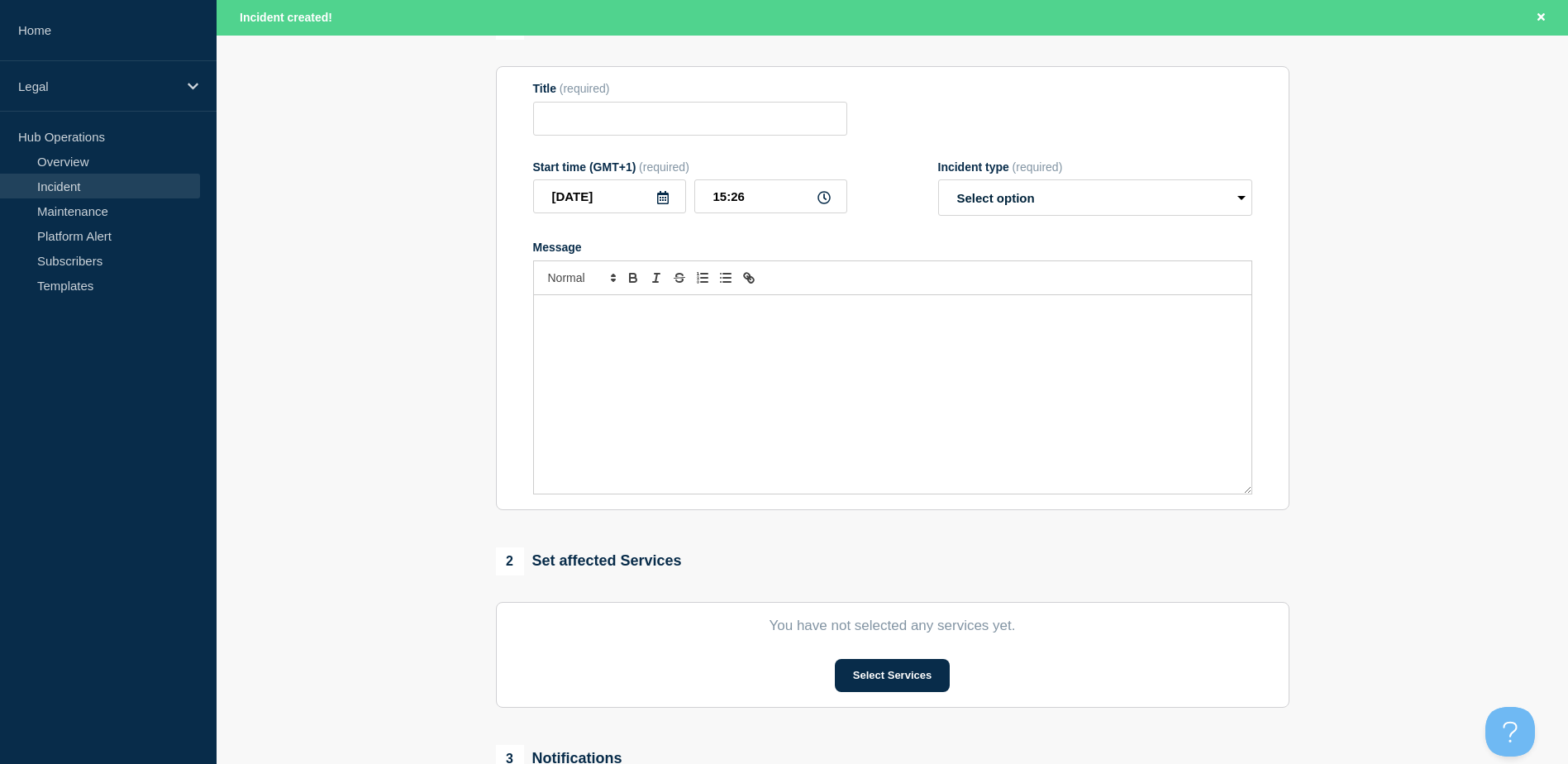
click at [619, 363] on div "Message" at bounding box center [893, 394] width 717 height 198
click at [1045, 193] on select "Select option Investigating Identified Monitoring" at bounding box center [1095, 198] width 314 height 36
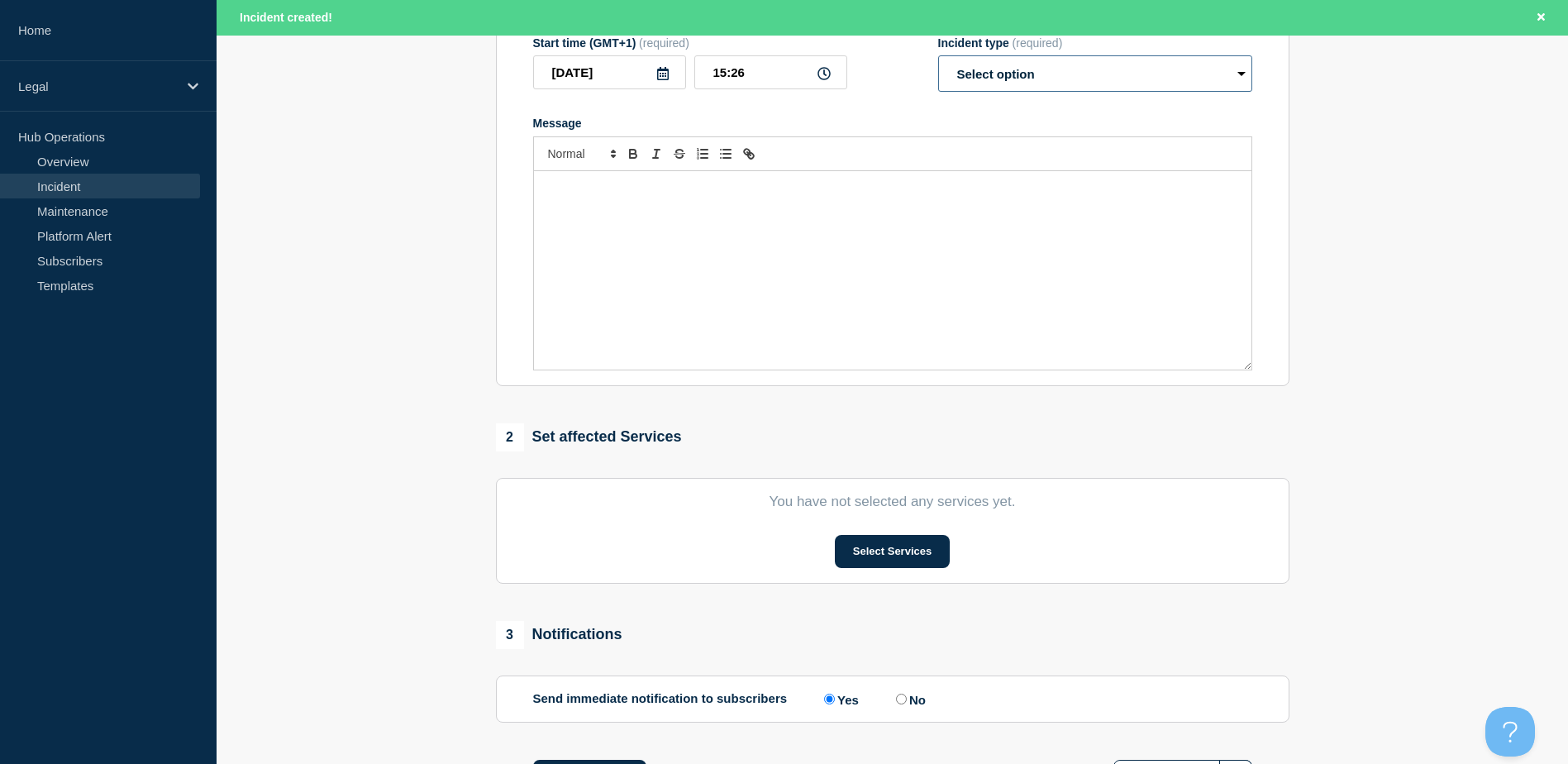
scroll to position [413, 0]
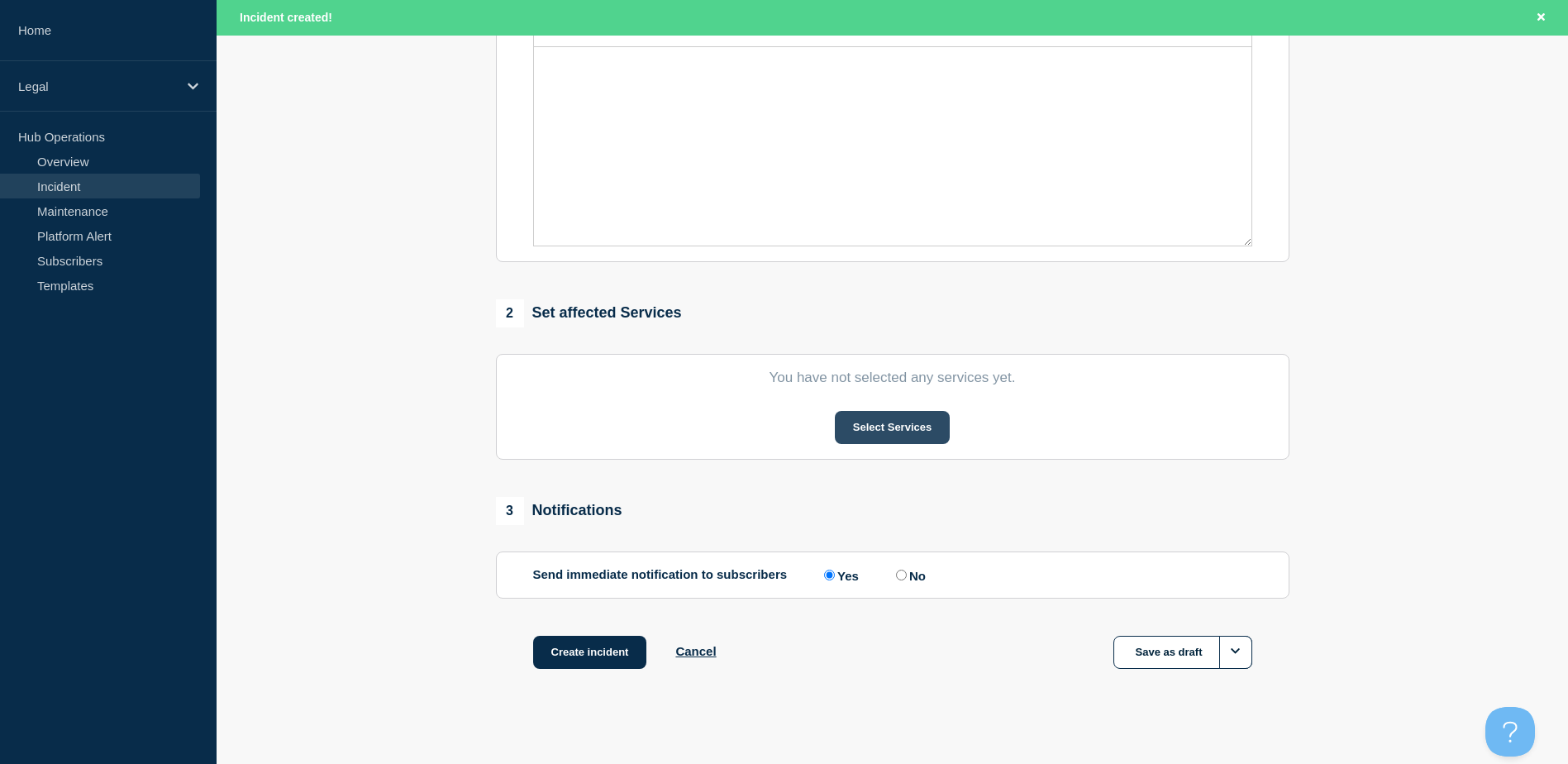
click at [867, 430] on button "Select Services" at bounding box center [892, 427] width 115 height 33
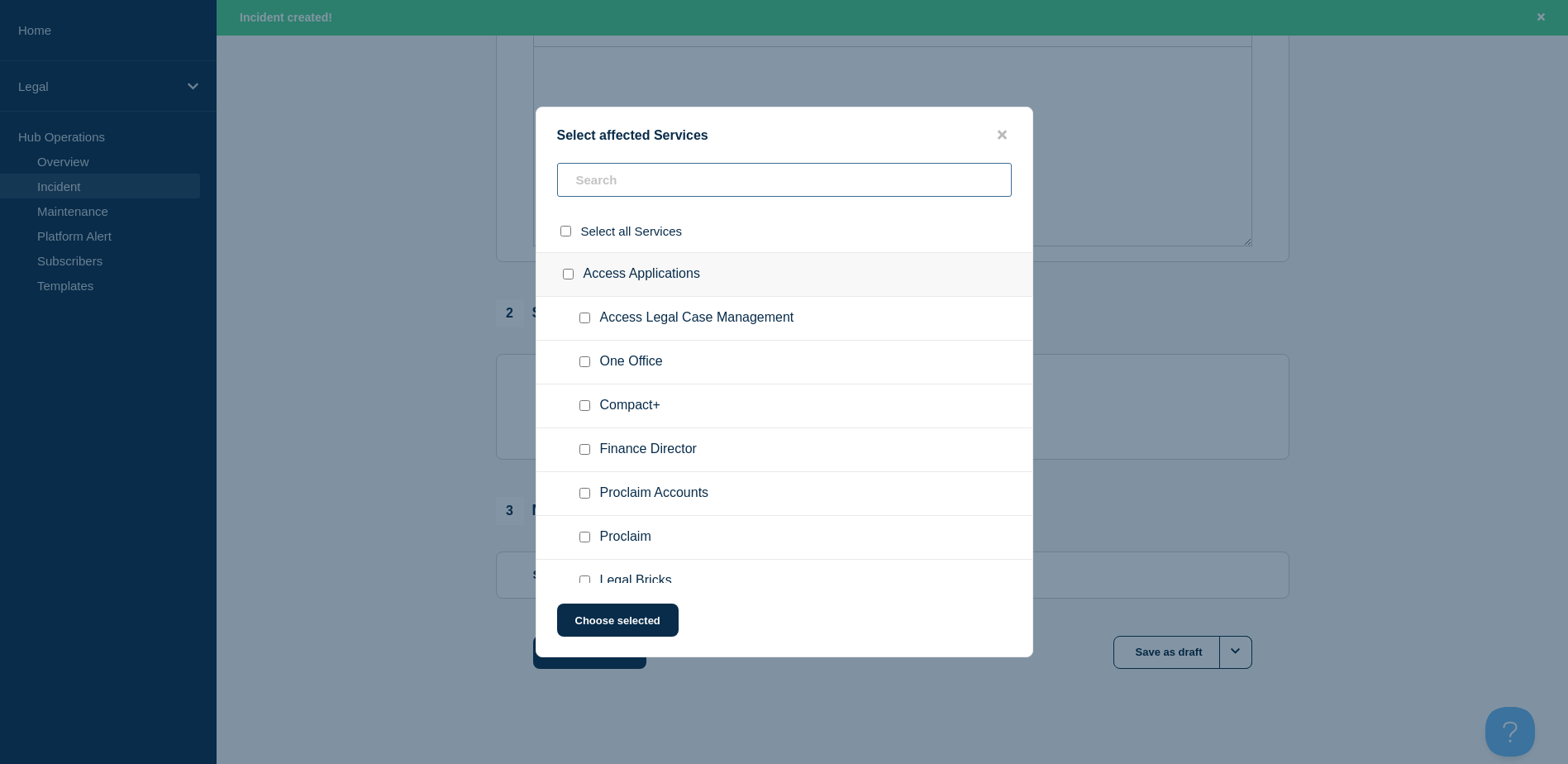
click at [658, 178] on input "text" at bounding box center [784, 179] width 455 height 34
click at [1003, 131] on icon "close button" at bounding box center [1002, 135] width 9 height 9
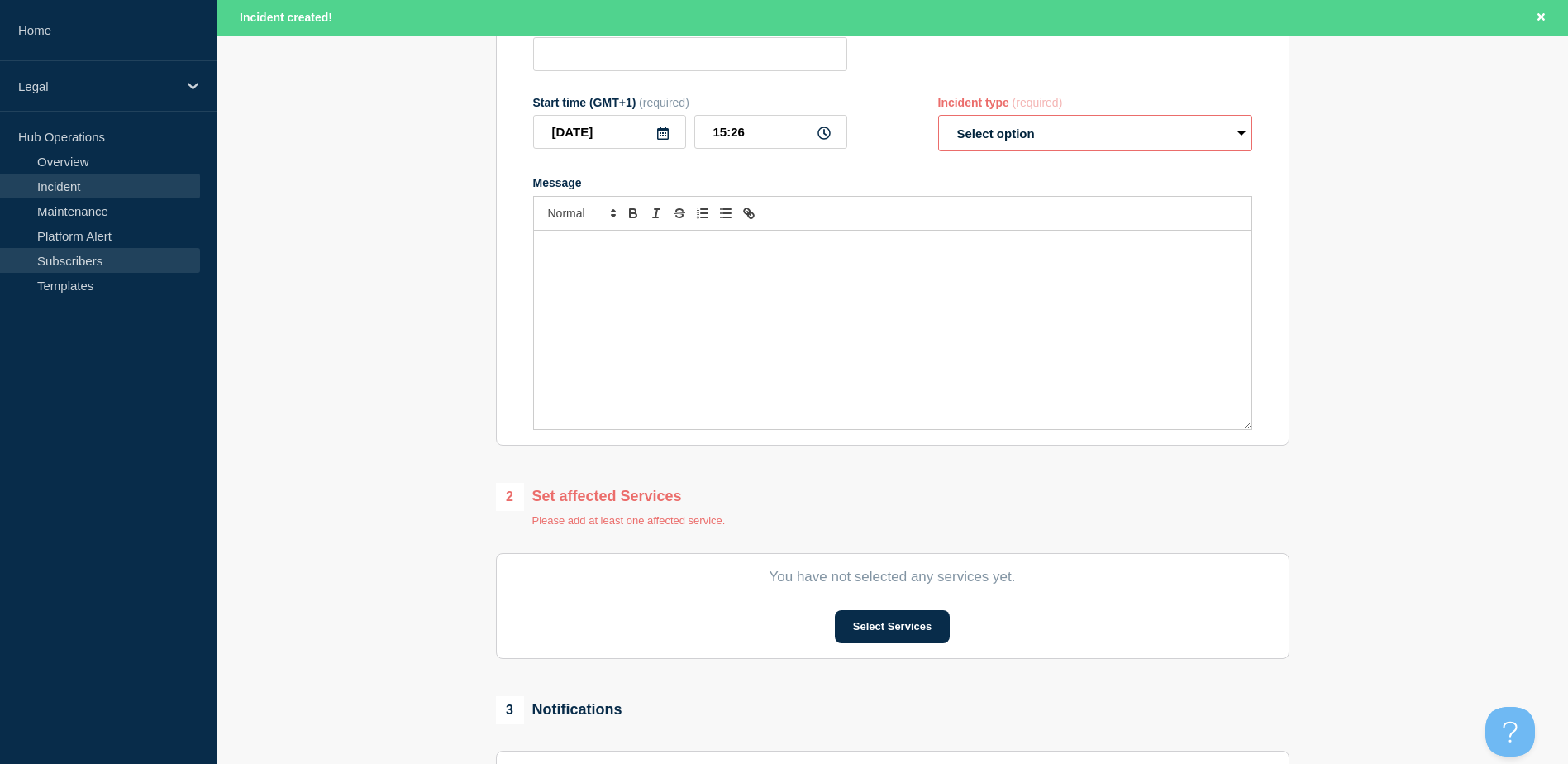
scroll to position [115, 0]
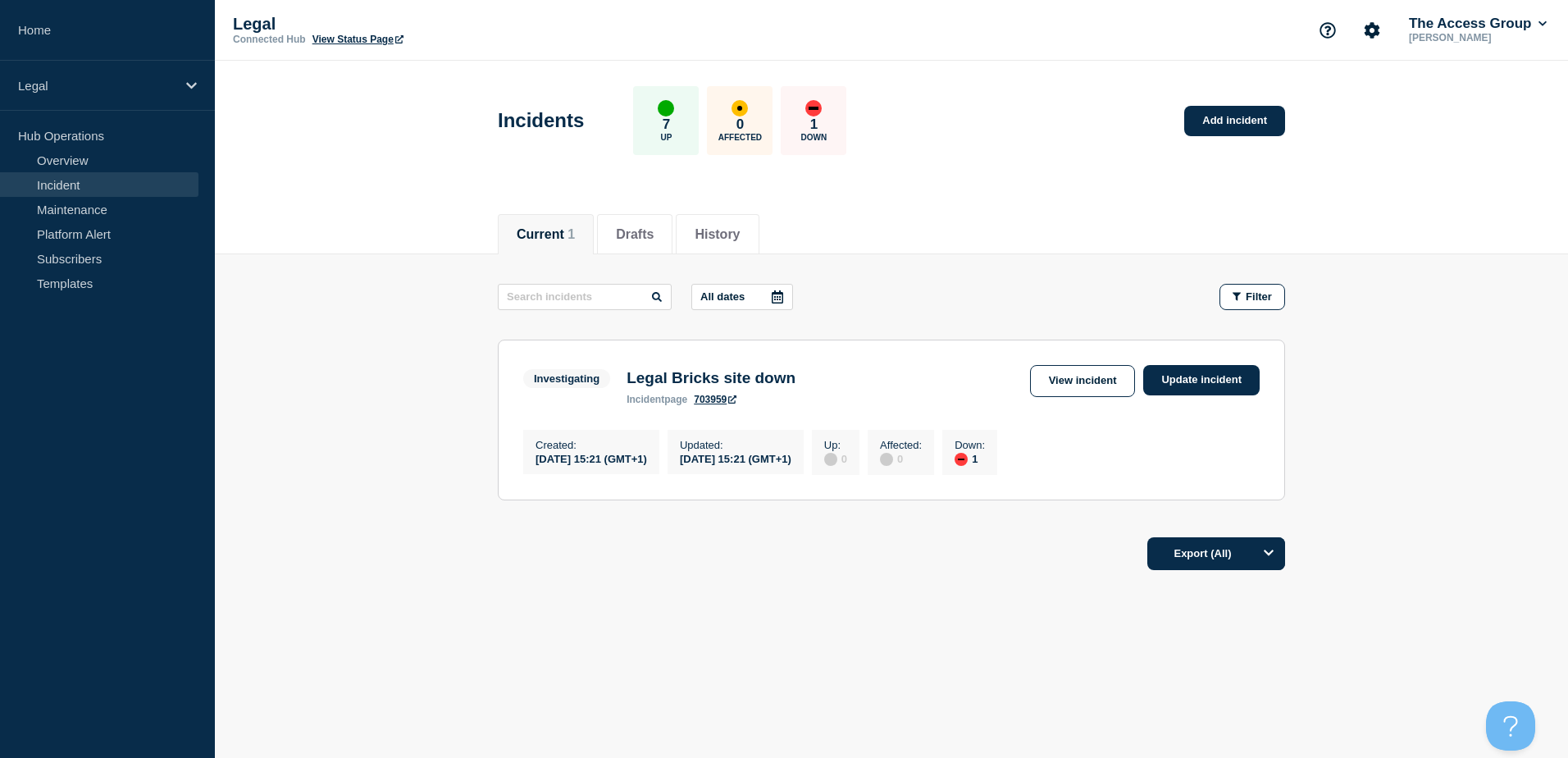
click at [839, 106] on div "1 Down" at bounding box center [814, 121] width 66 height 69
click at [1042, 388] on link "Update incident" at bounding box center [1201, 380] width 116 height 30
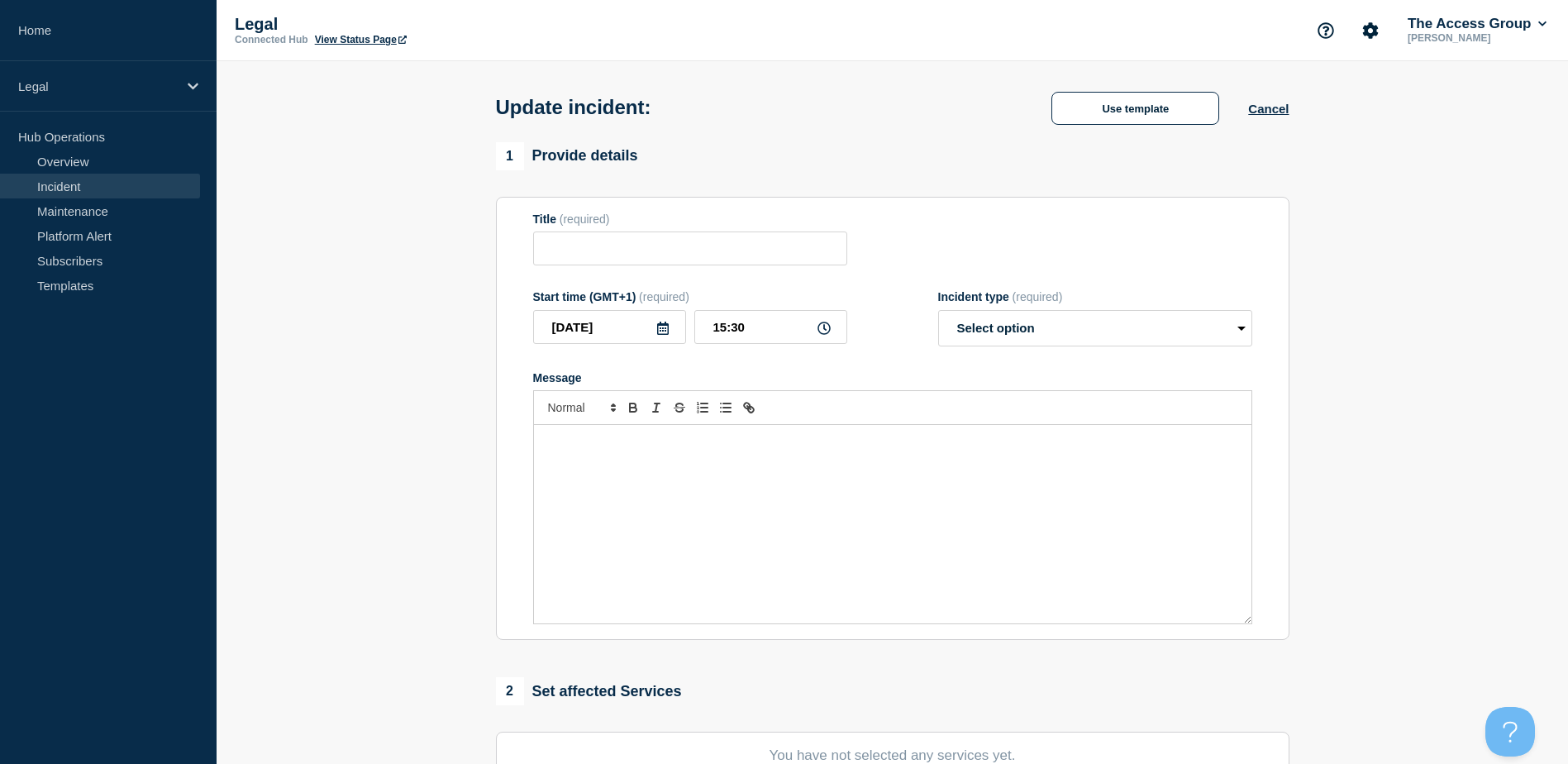
type input "Legal Bricks site down"
click at [630, 466] on div "Message" at bounding box center [893, 524] width 717 height 198
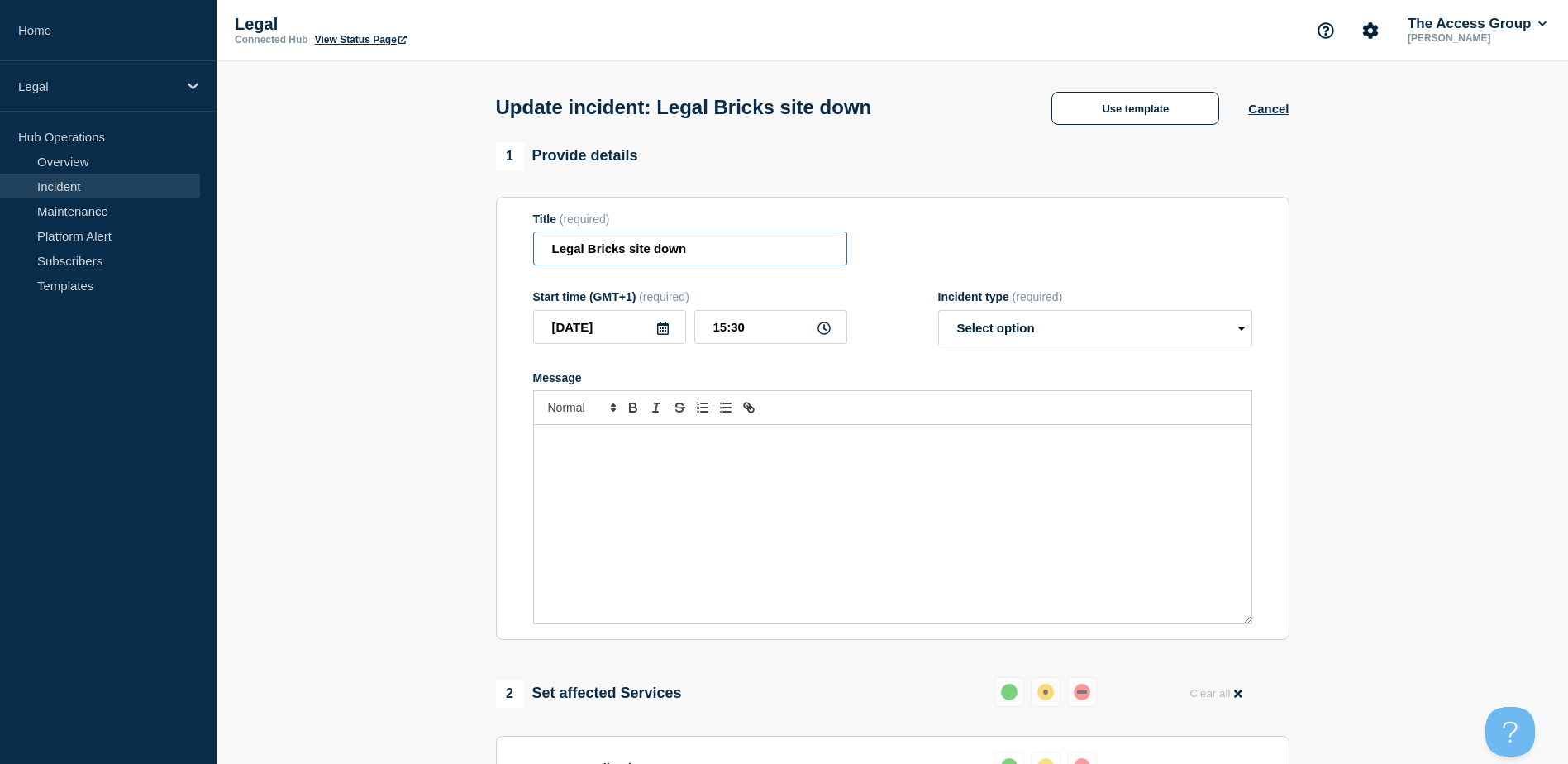
click at [691, 260] on input "Legal Bricks site down" at bounding box center [690, 248] width 314 height 34
drag, startPoint x: 691, startPoint y: 260, endPoint x: 682, endPoint y: 261, distance: 9.1
click at [682, 261] on input "Legal Bricks site down" at bounding box center [690, 248] width 314 height 34
drag, startPoint x: 1120, startPoint y: 333, endPoint x: 1095, endPoint y: 346, distance: 28.2
click at [1051, 333] on select "Select option Investigating Identified Monitoring Resolved" at bounding box center [1095, 328] width 314 height 36
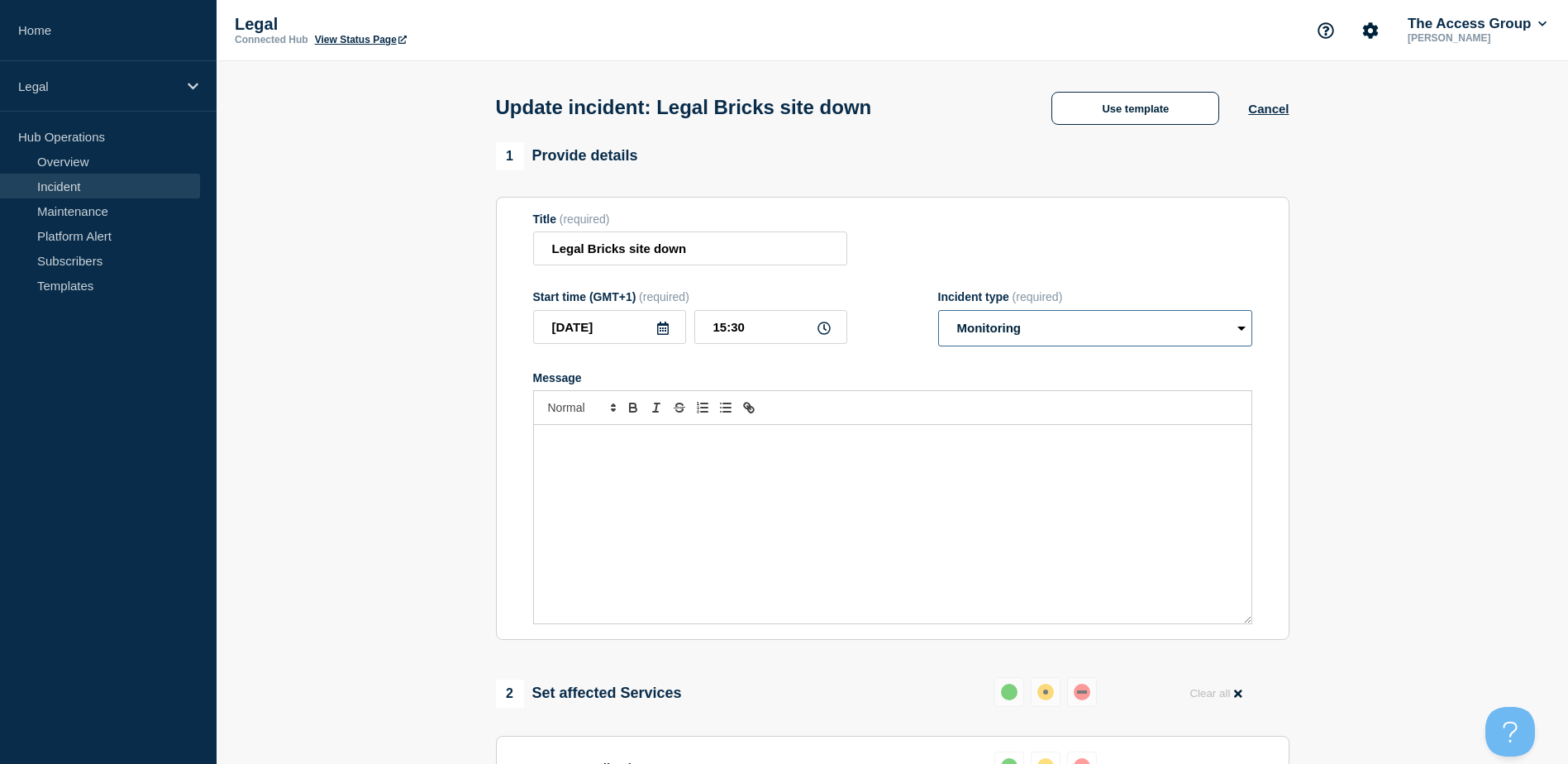
click at [938, 313] on select "Select option Investigating Identified Monitoring Resolved" at bounding box center [1095, 328] width 314 height 36
click at [978, 336] on select "Select option Investigating Identified Monitoring Resolved" at bounding box center [1095, 328] width 314 height 36
select select "resolved"
click at [938, 313] on select "Select option Investigating Identified Monitoring Resolved" at bounding box center [1095, 328] width 314 height 36
click at [722, 466] on div "Message" at bounding box center [893, 524] width 717 height 198
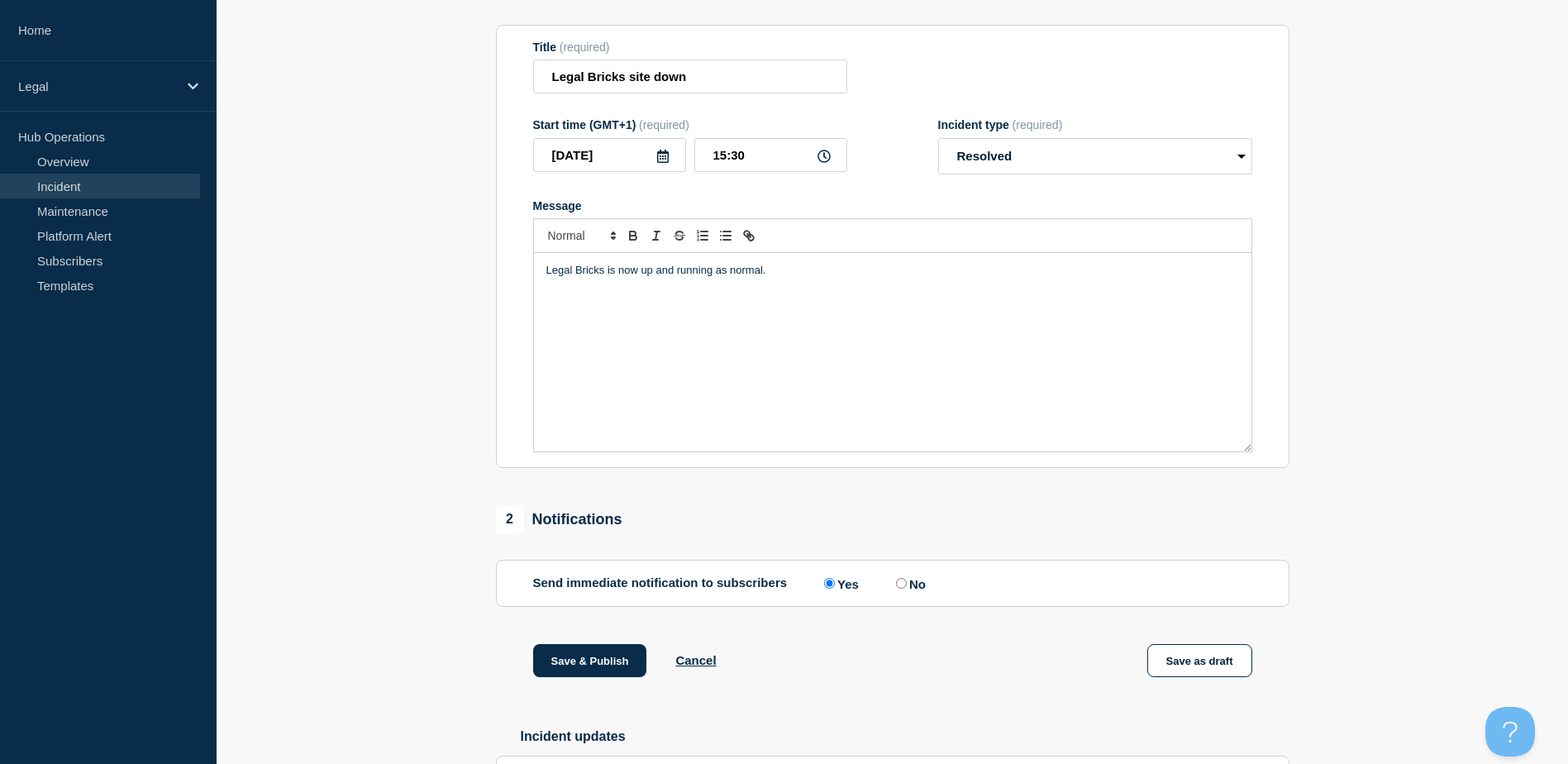
scroll to position [294, 0]
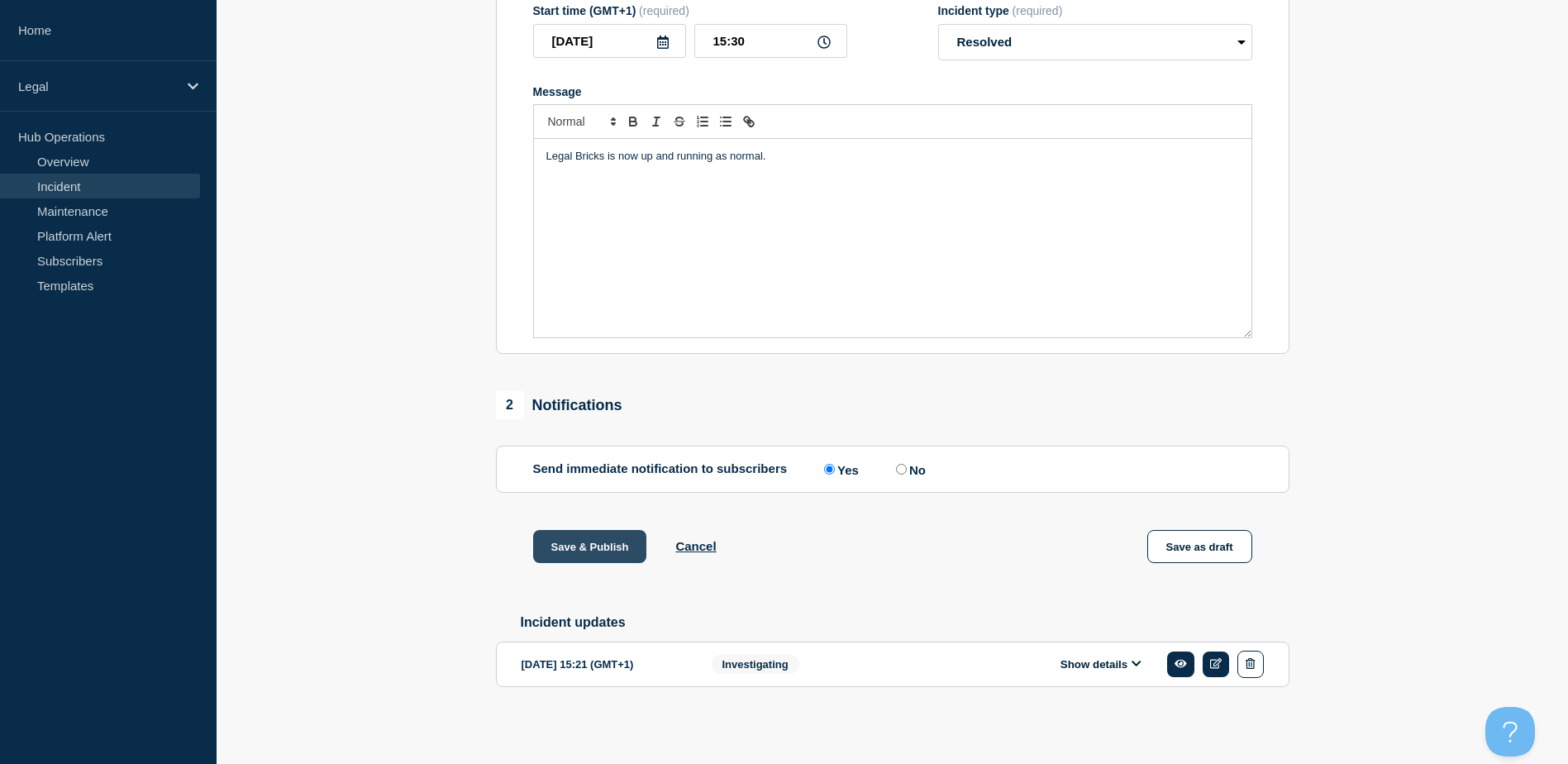
click at [603, 466] on button "Save & Publish" at bounding box center [590, 547] width 114 height 33
